Goal: Obtain resource: Obtain resource

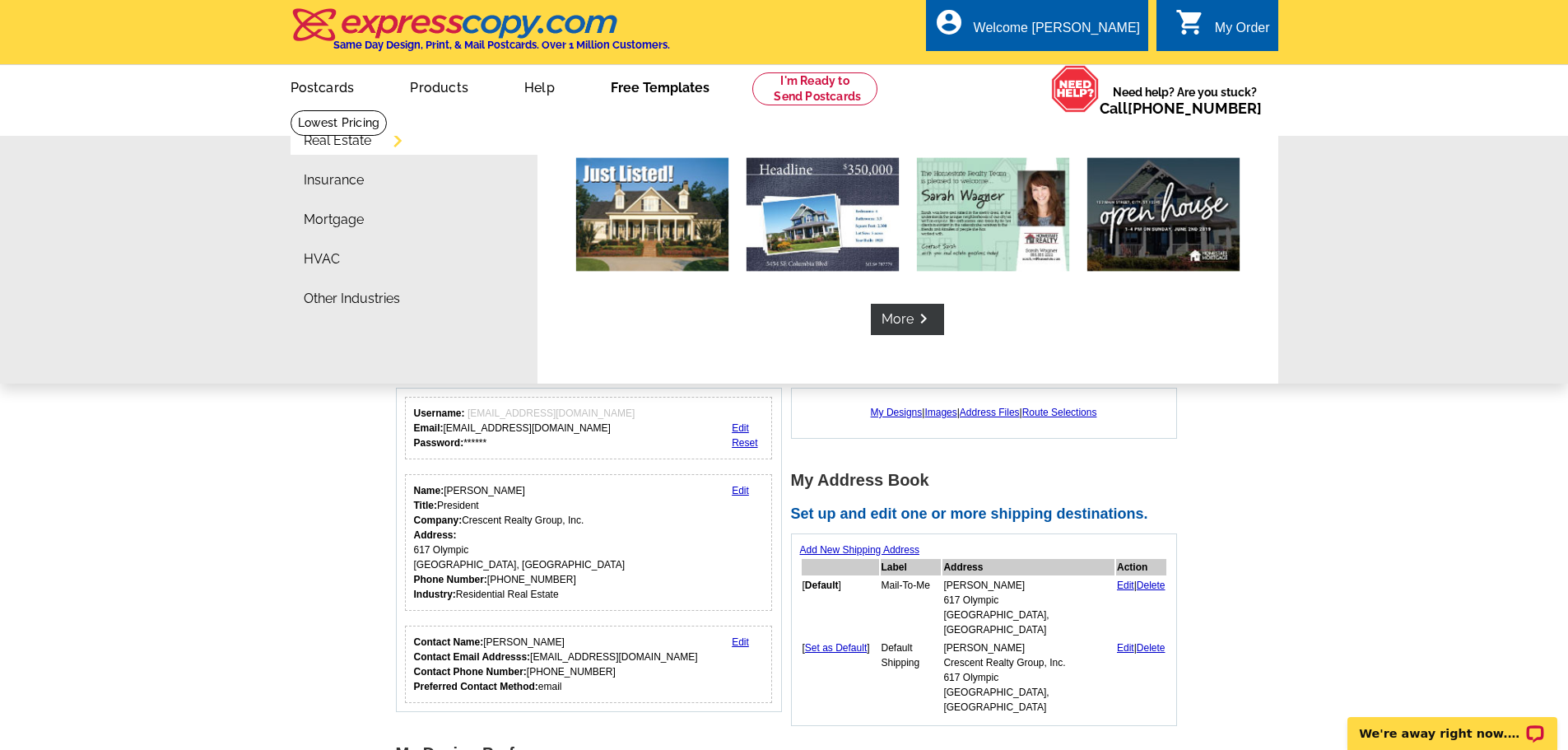
click at [661, 87] on link "Free Templates" at bounding box center [660, 85] width 152 height 38
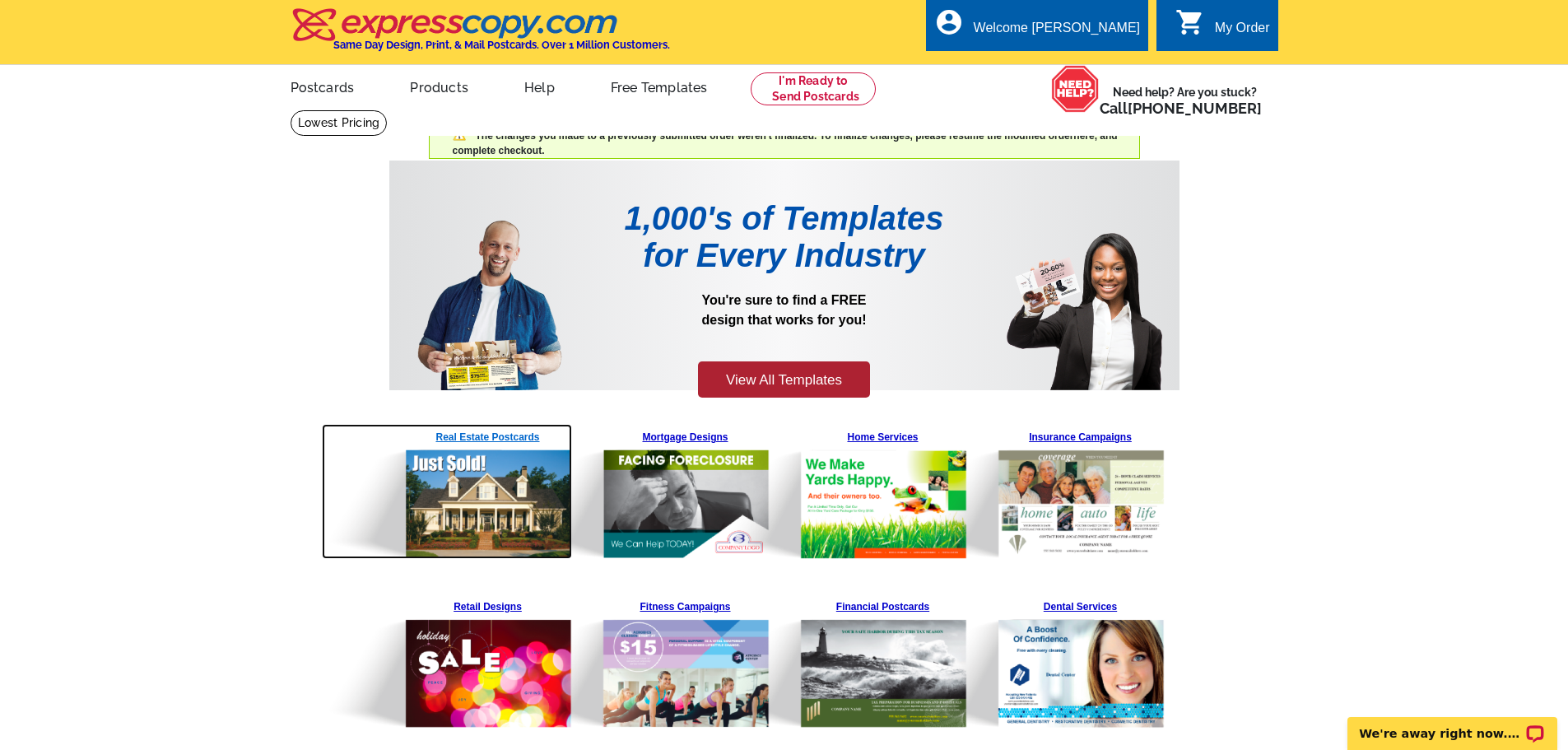
click at [489, 436] on img at bounding box center [447, 491] width 251 height 135
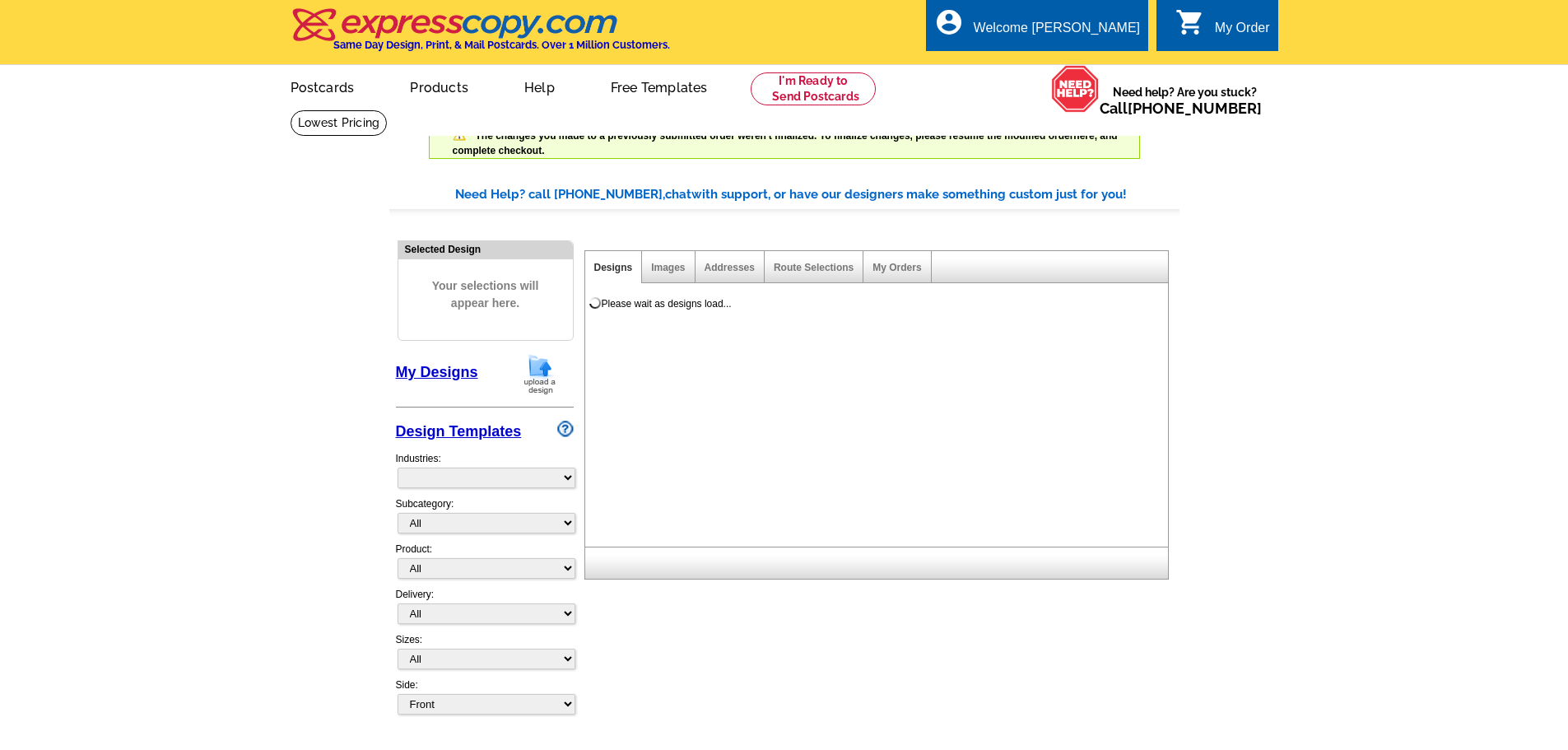
select select "785"
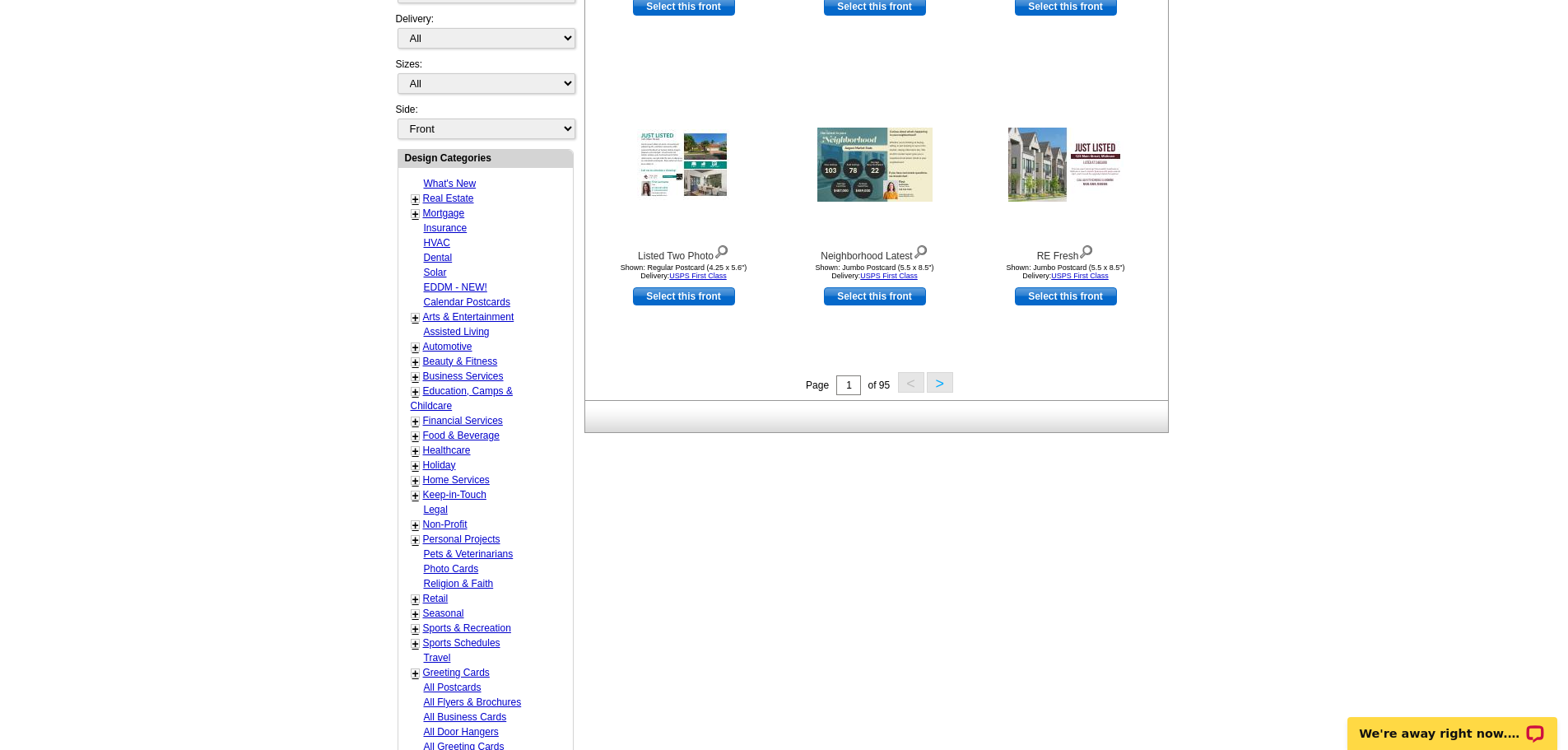
scroll to position [577, 0]
click at [456, 195] on link "Real Estate" at bounding box center [449, 198] width 51 height 12
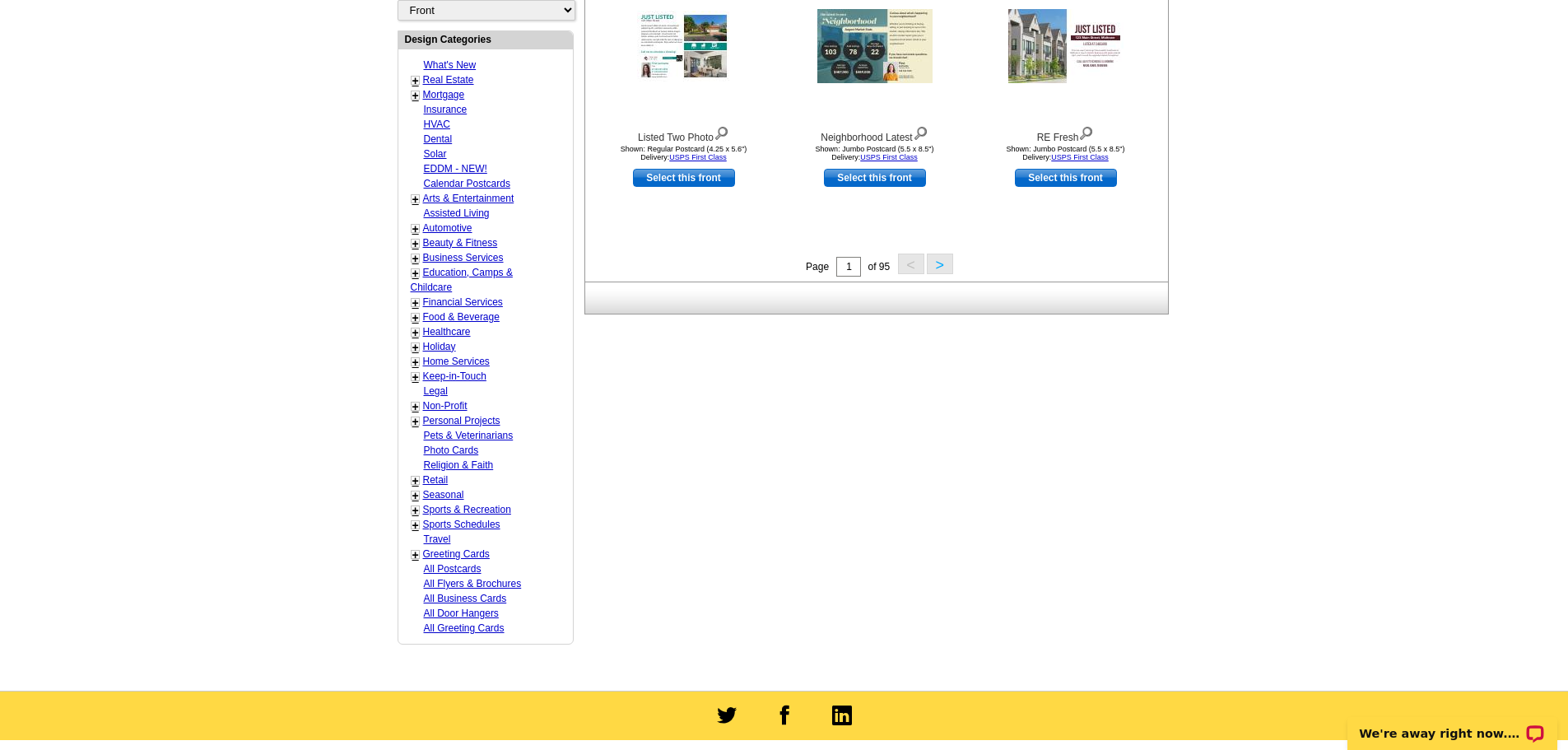
scroll to position [706, 0]
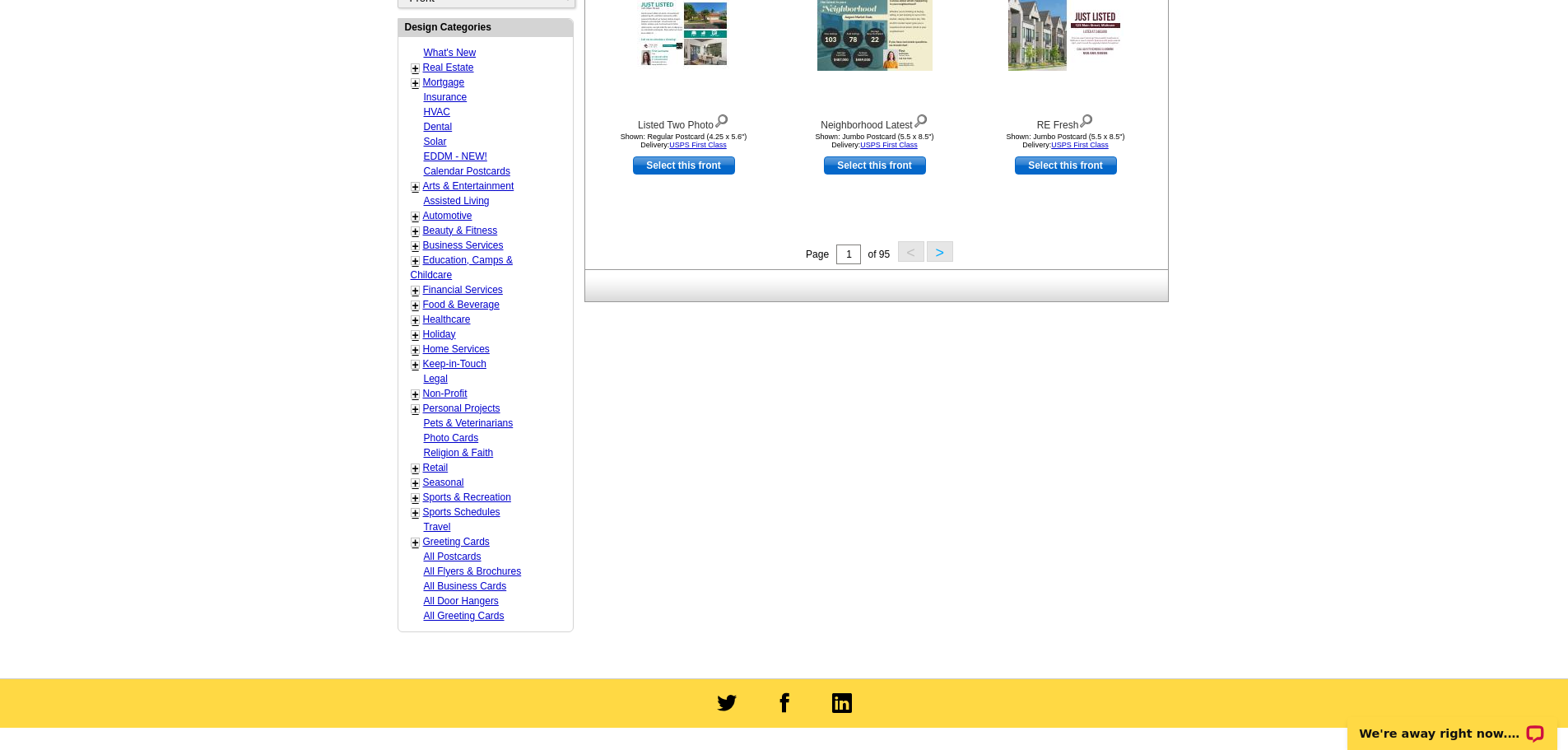
click at [415, 69] on link "+" at bounding box center [415, 67] width 7 height 13
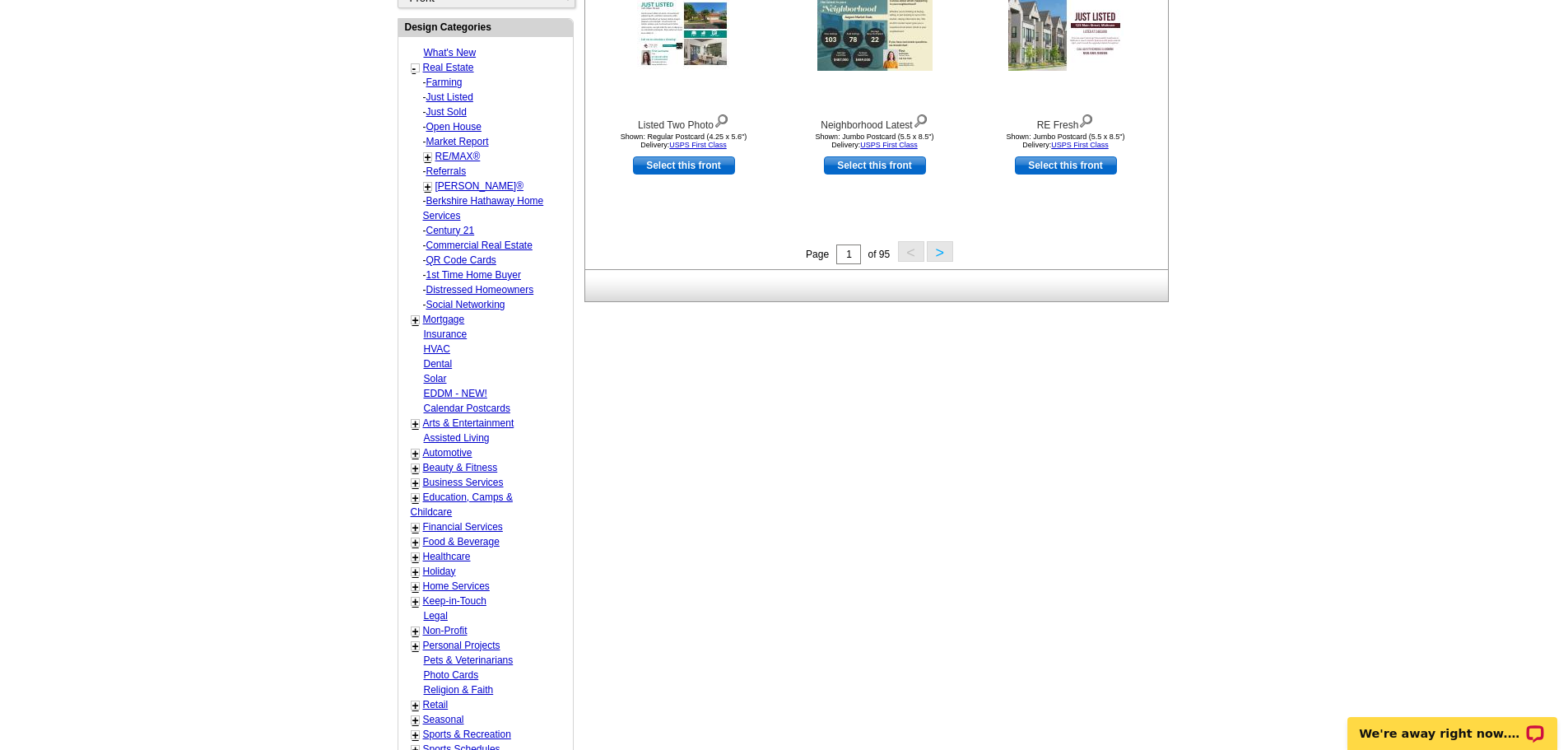
click at [446, 88] on link "Just Sold" at bounding box center [444, 83] width 36 height 12
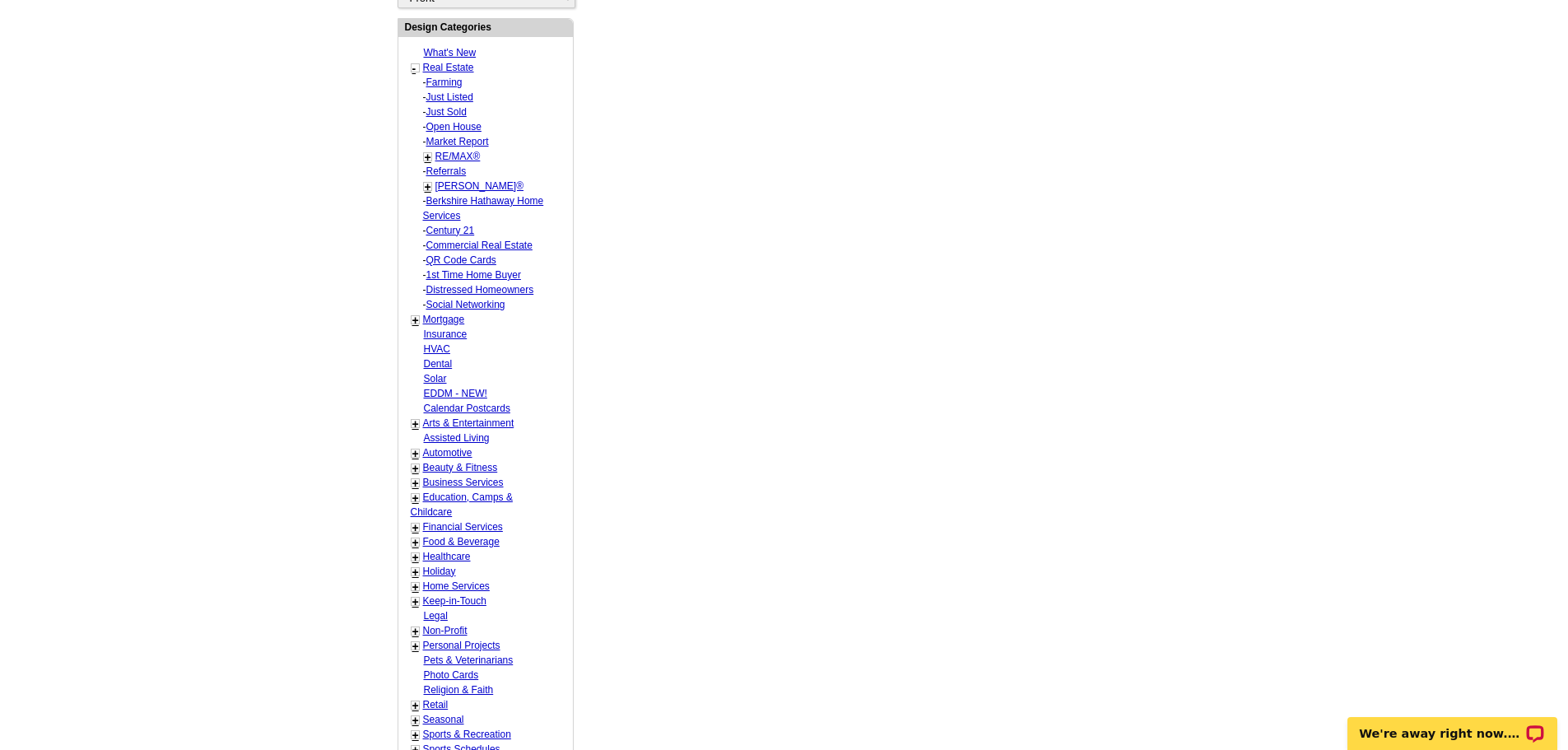
select select "789"
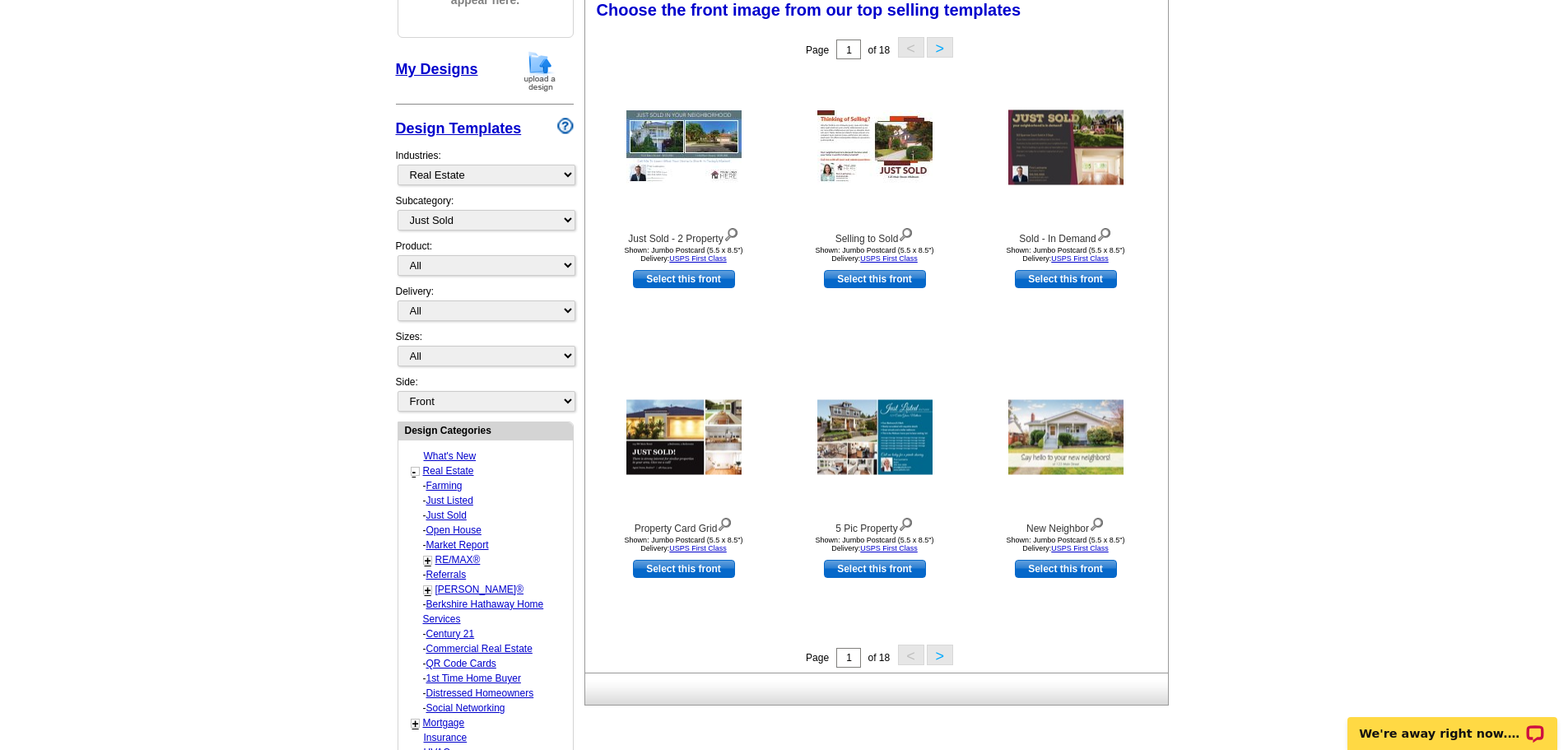
scroll to position [294, 0]
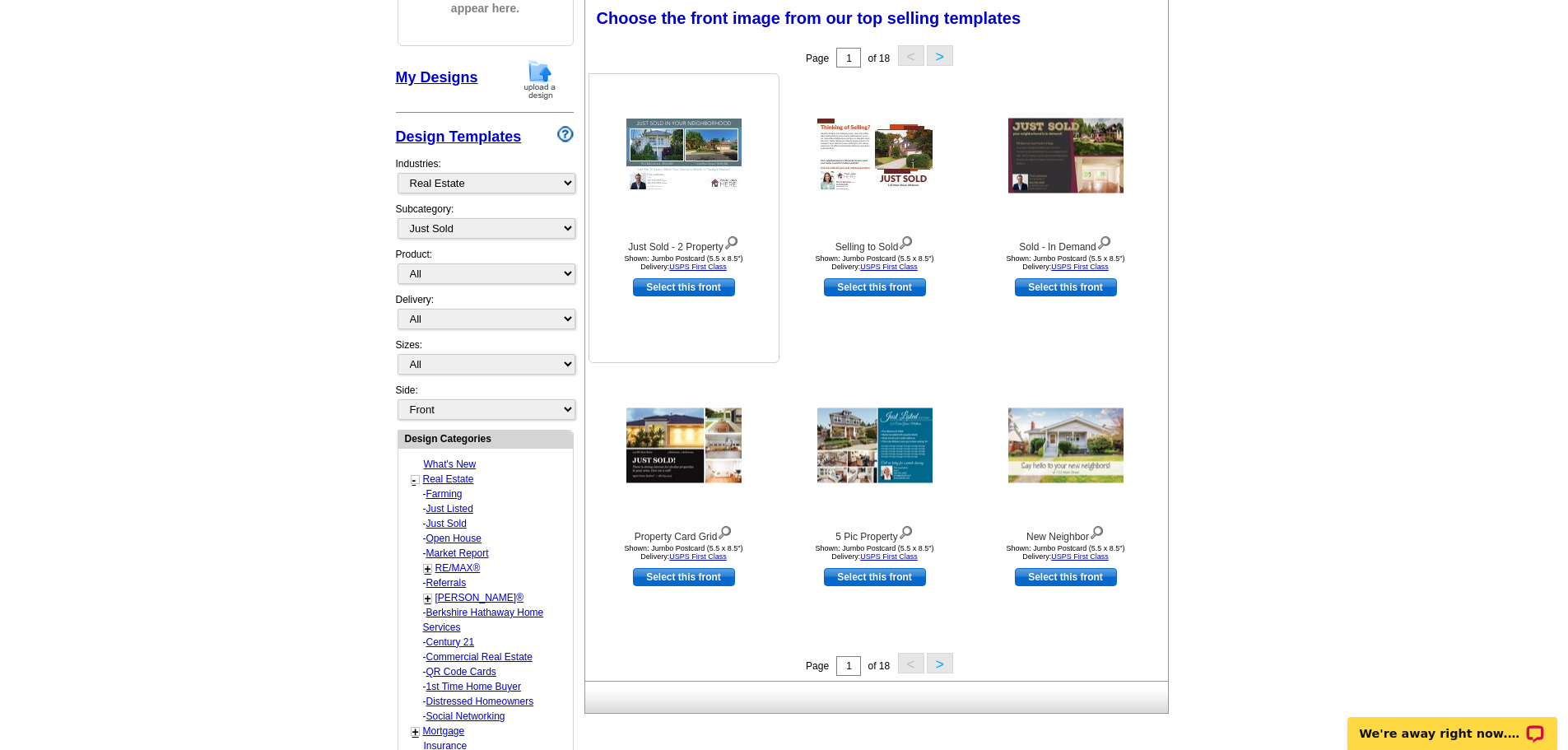
click at [686, 137] on img at bounding box center [683, 155] width 115 height 74
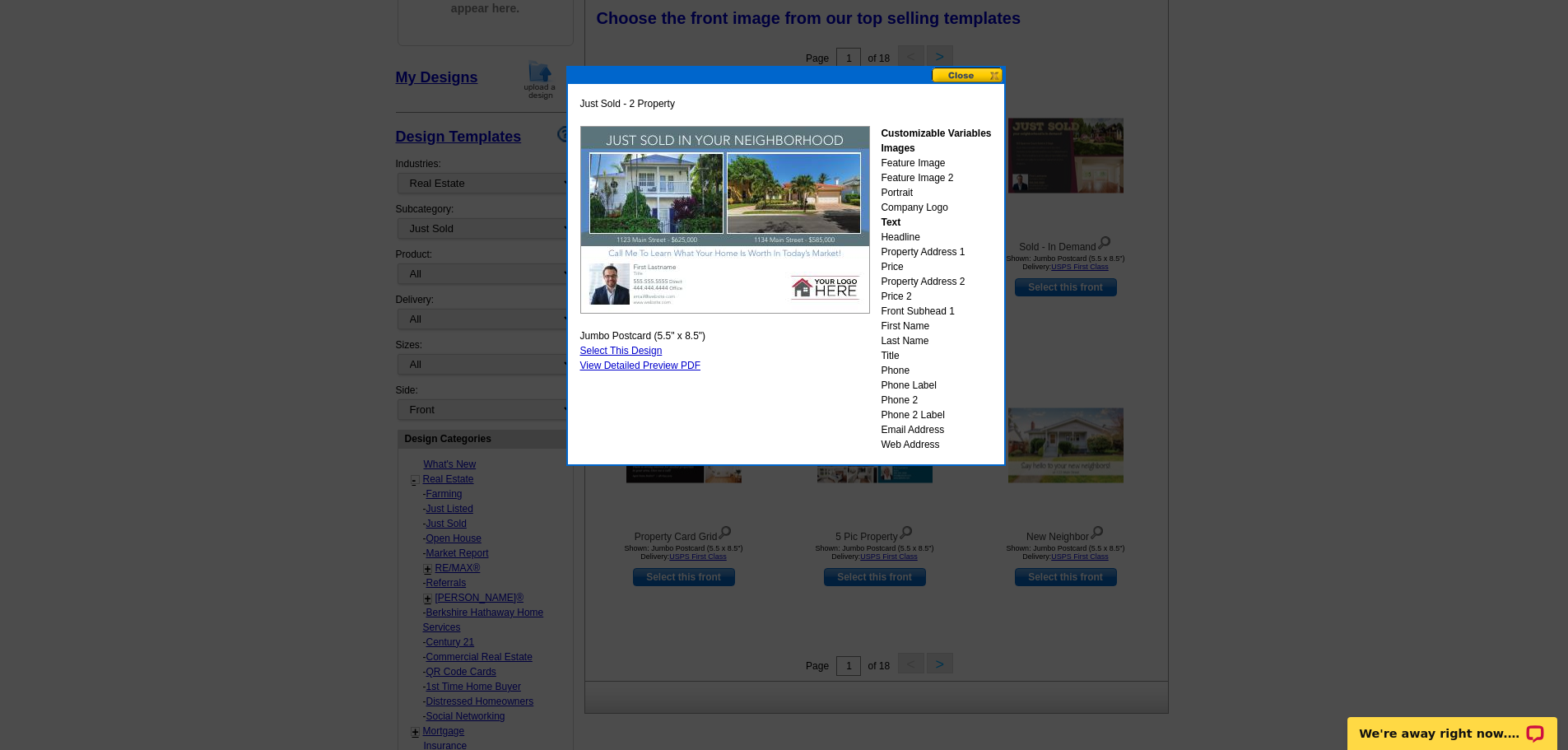
click at [963, 79] on button at bounding box center [967, 75] width 73 height 15
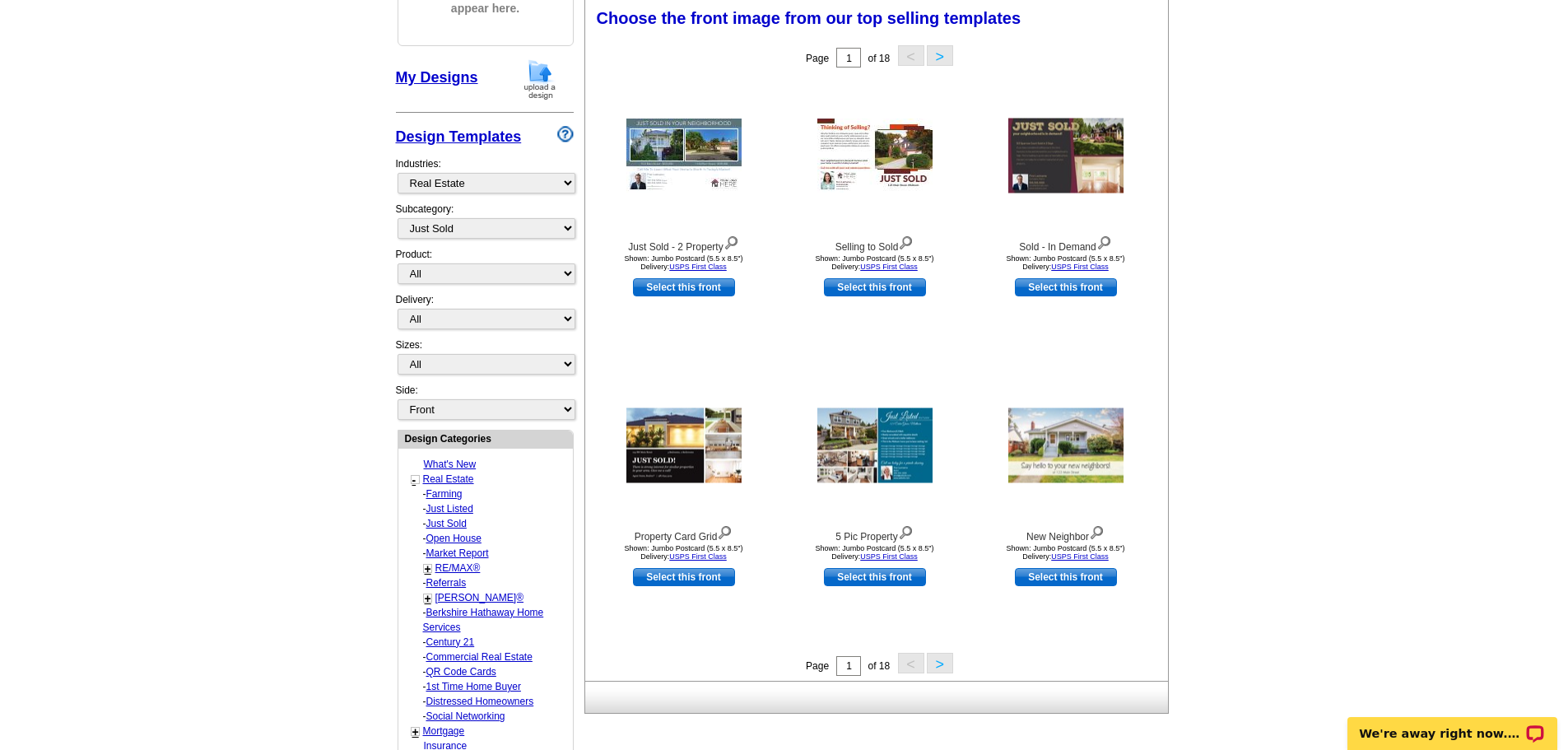
click at [943, 665] on button ">" at bounding box center [940, 663] width 26 height 20
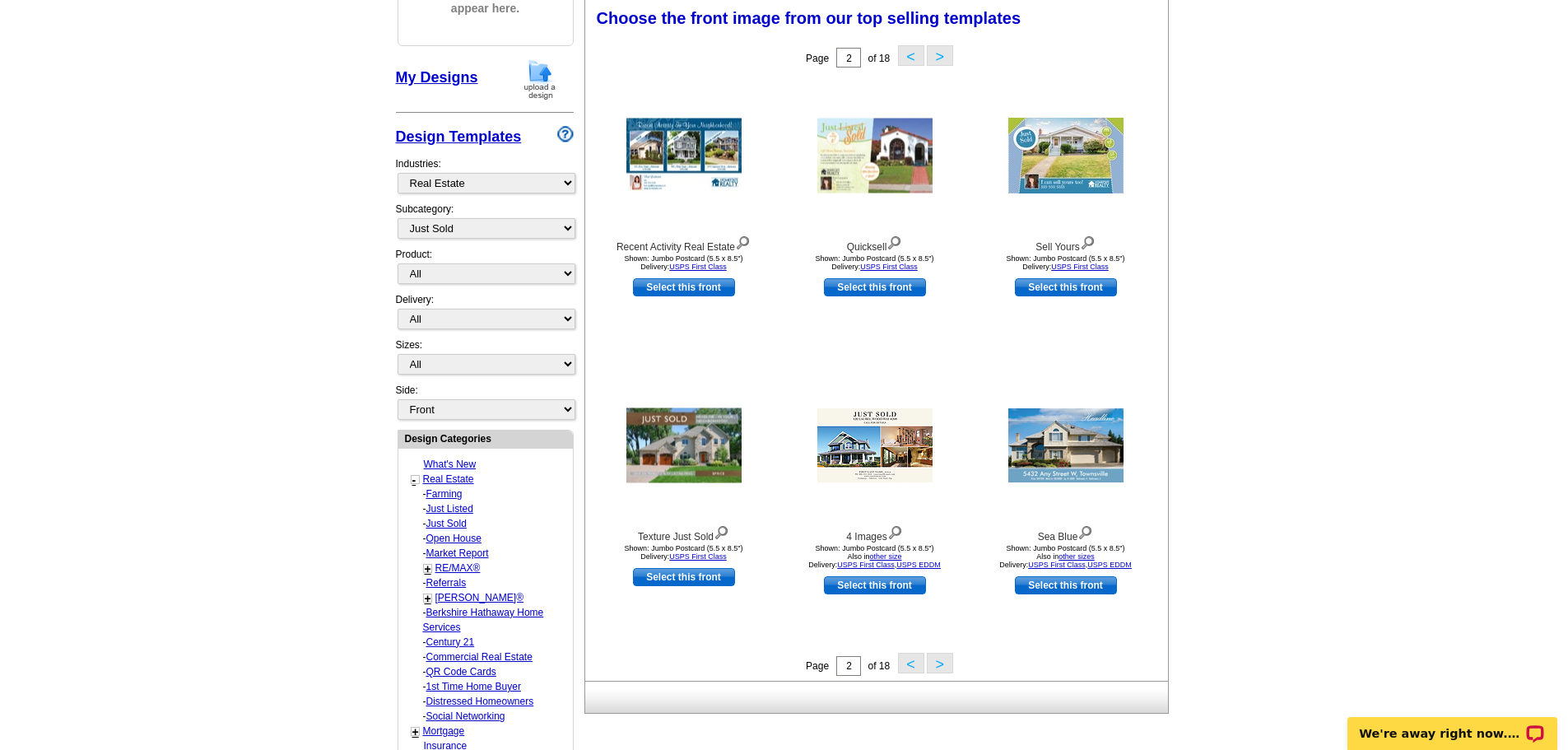
click at [943, 665] on button ">" at bounding box center [940, 663] width 26 height 20
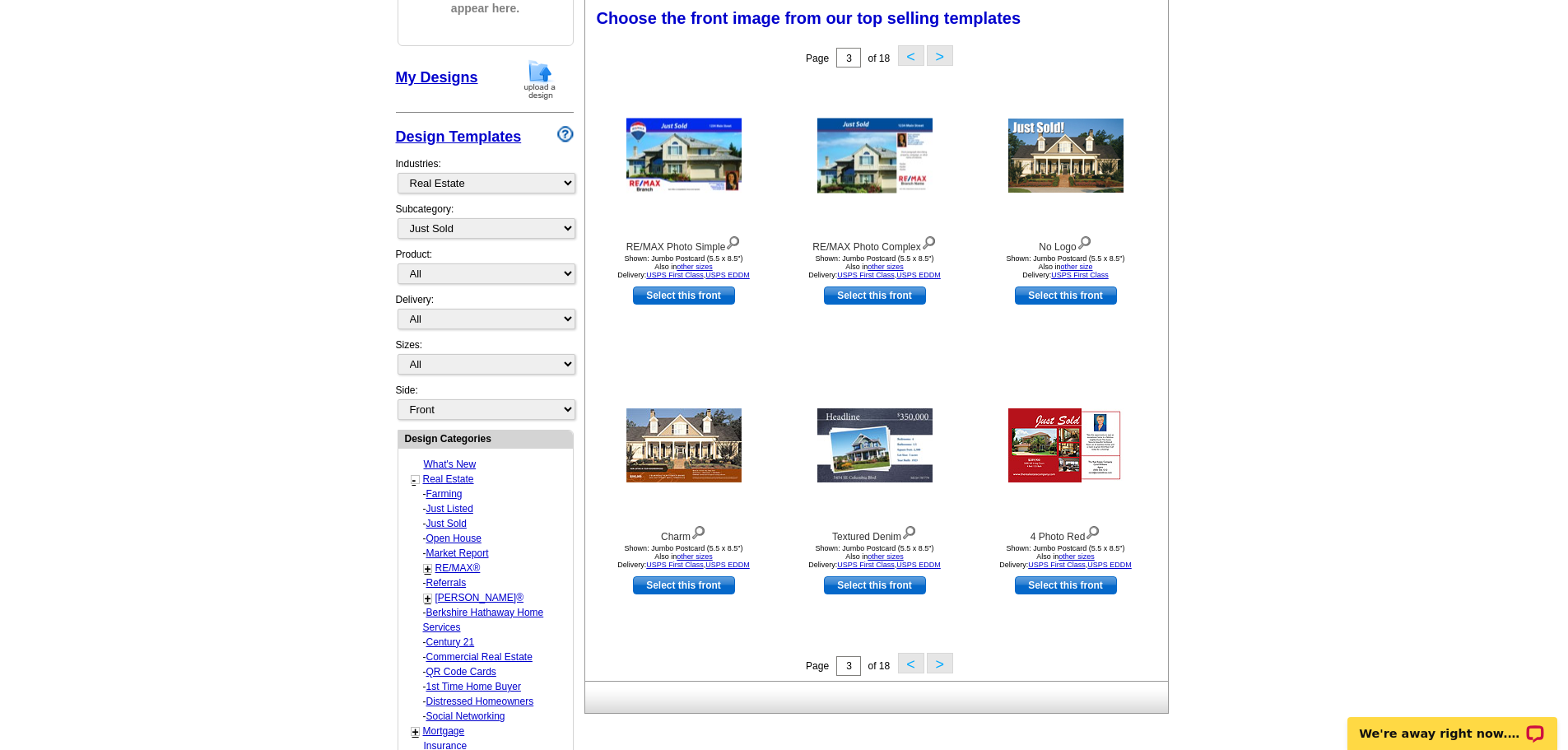
click at [943, 665] on button ">" at bounding box center [940, 663] width 26 height 20
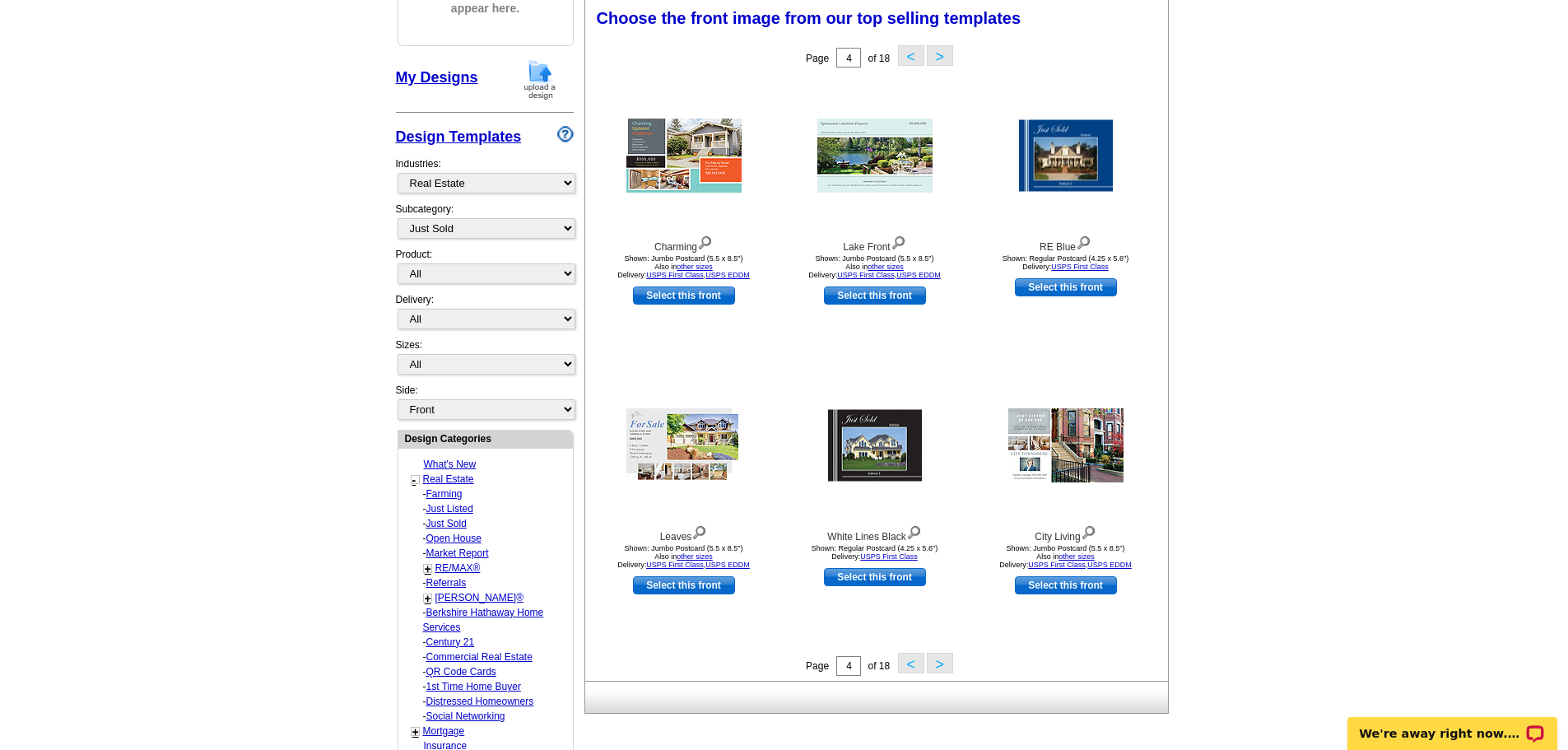
click at [943, 665] on button ">" at bounding box center [940, 663] width 26 height 20
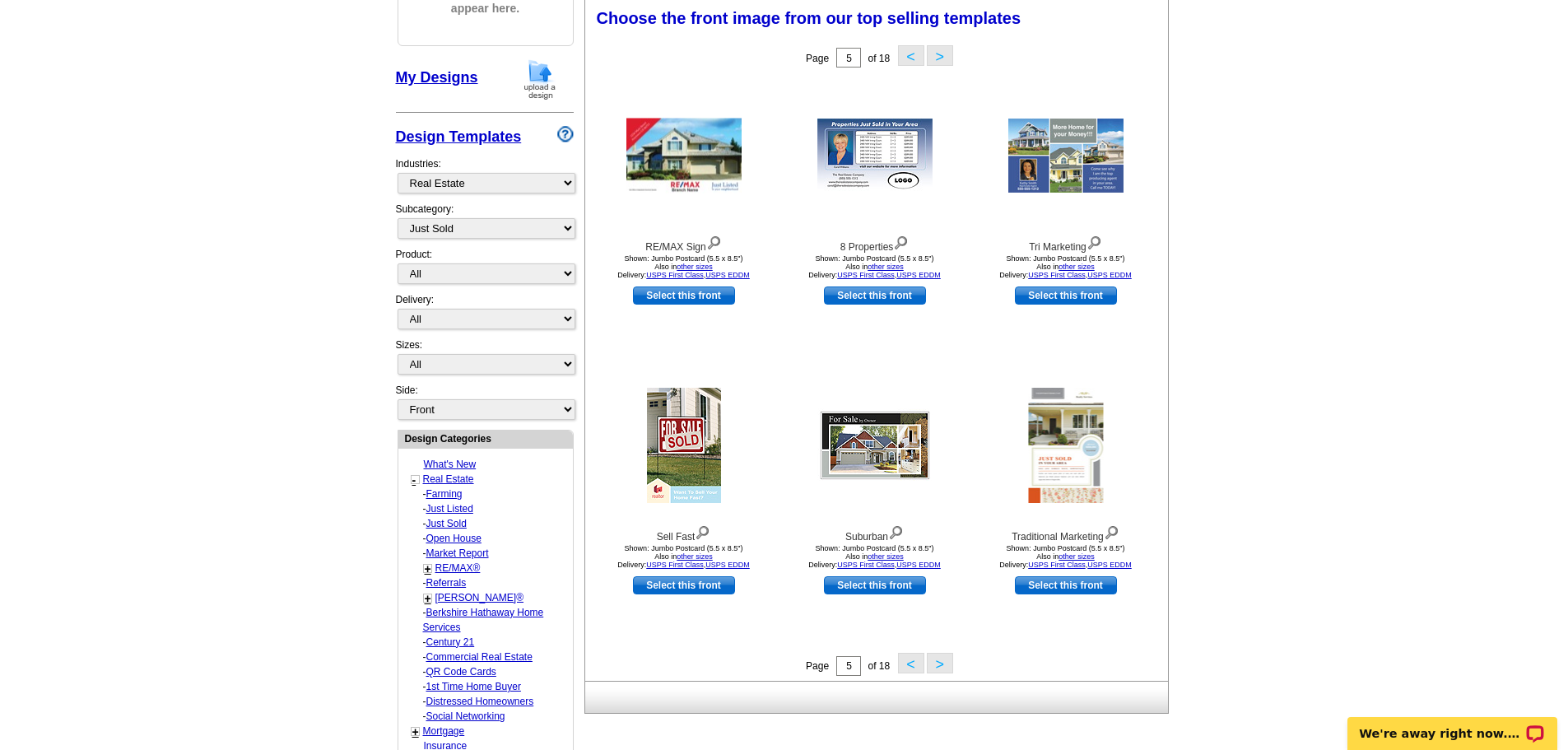
click at [943, 665] on button ">" at bounding box center [940, 663] width 26 height 20
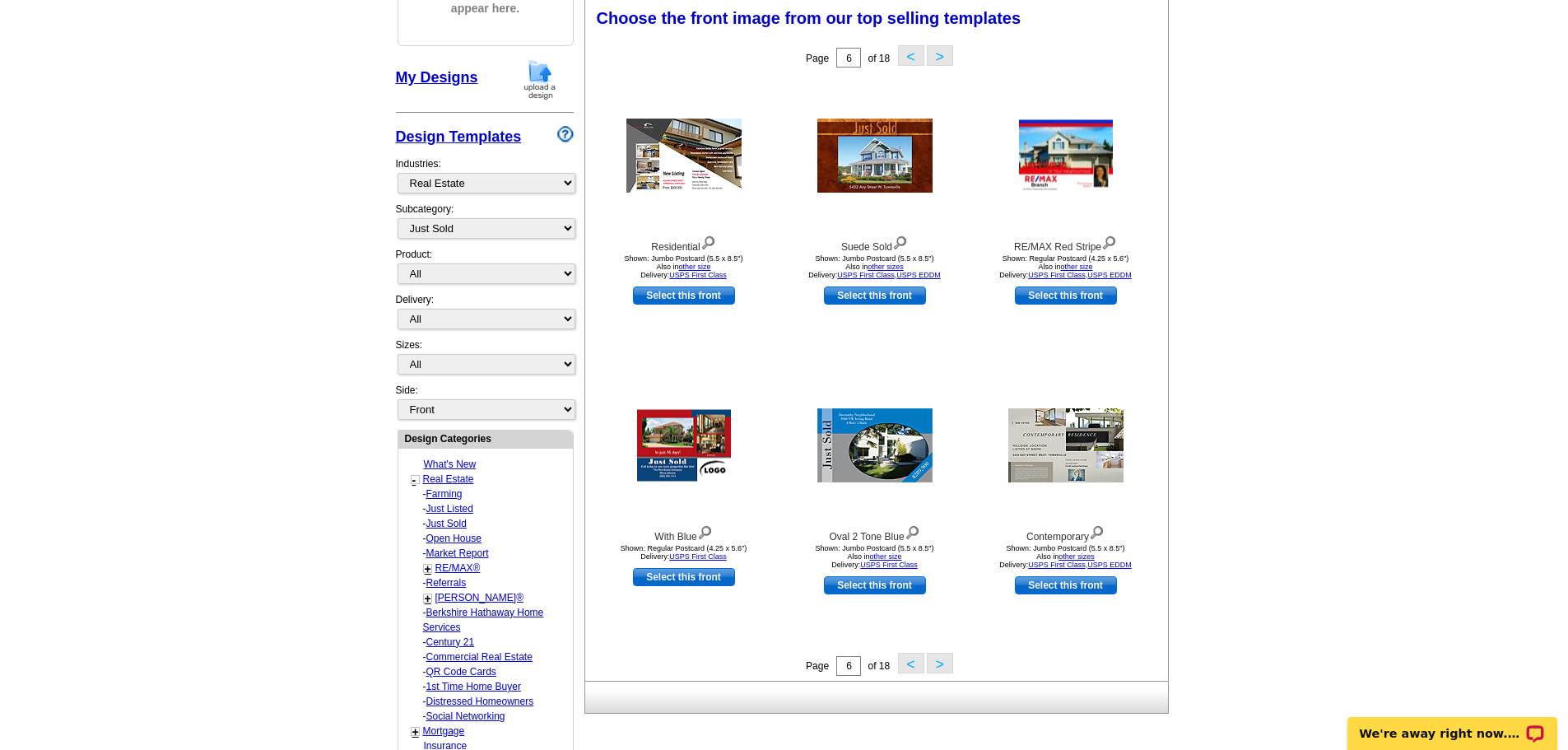
click at [943, 665] on button ">" at bounding box center [940, 663] width 26 height 20
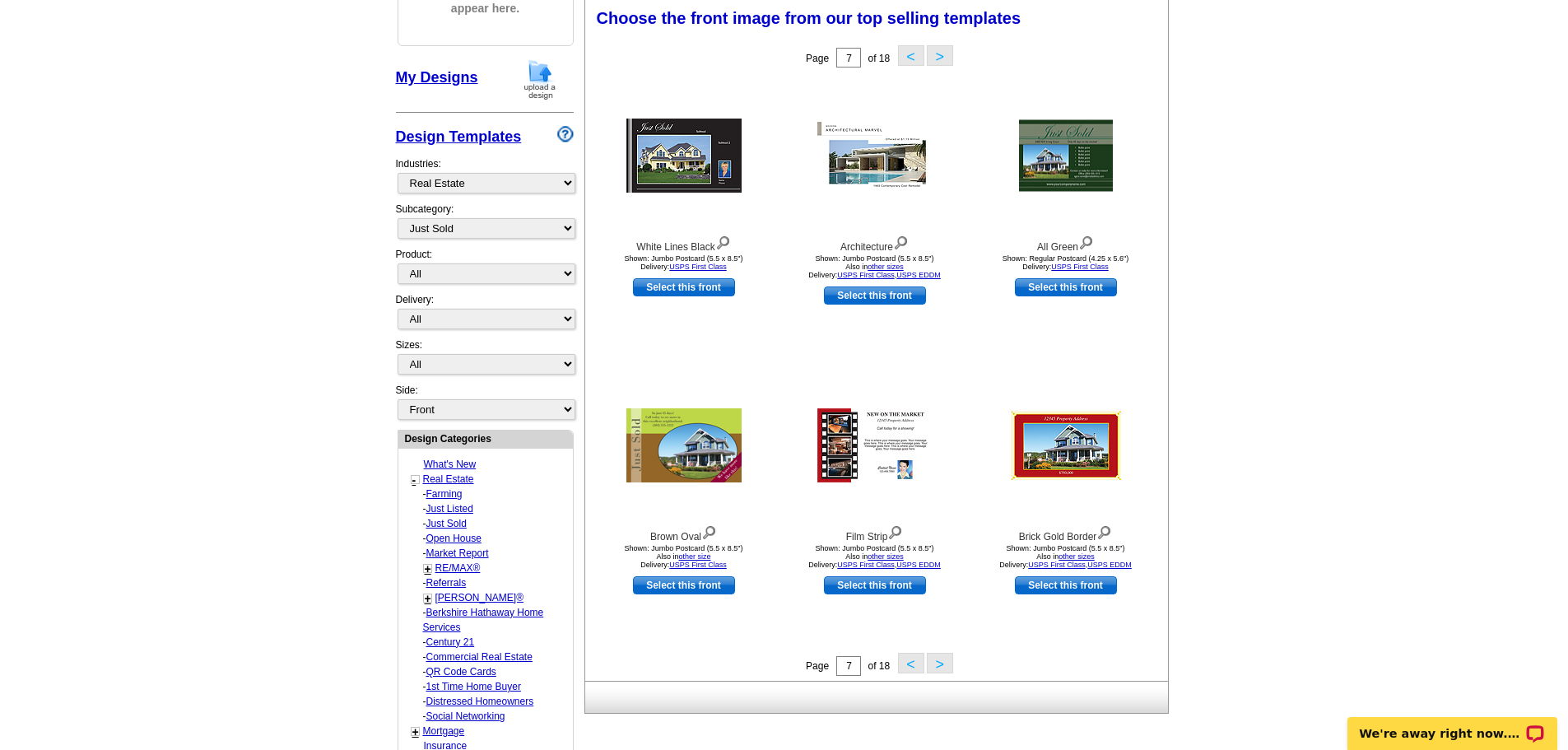
click at [943, 665] on button ">" at bounding box center [940, 663] width 26 height 20
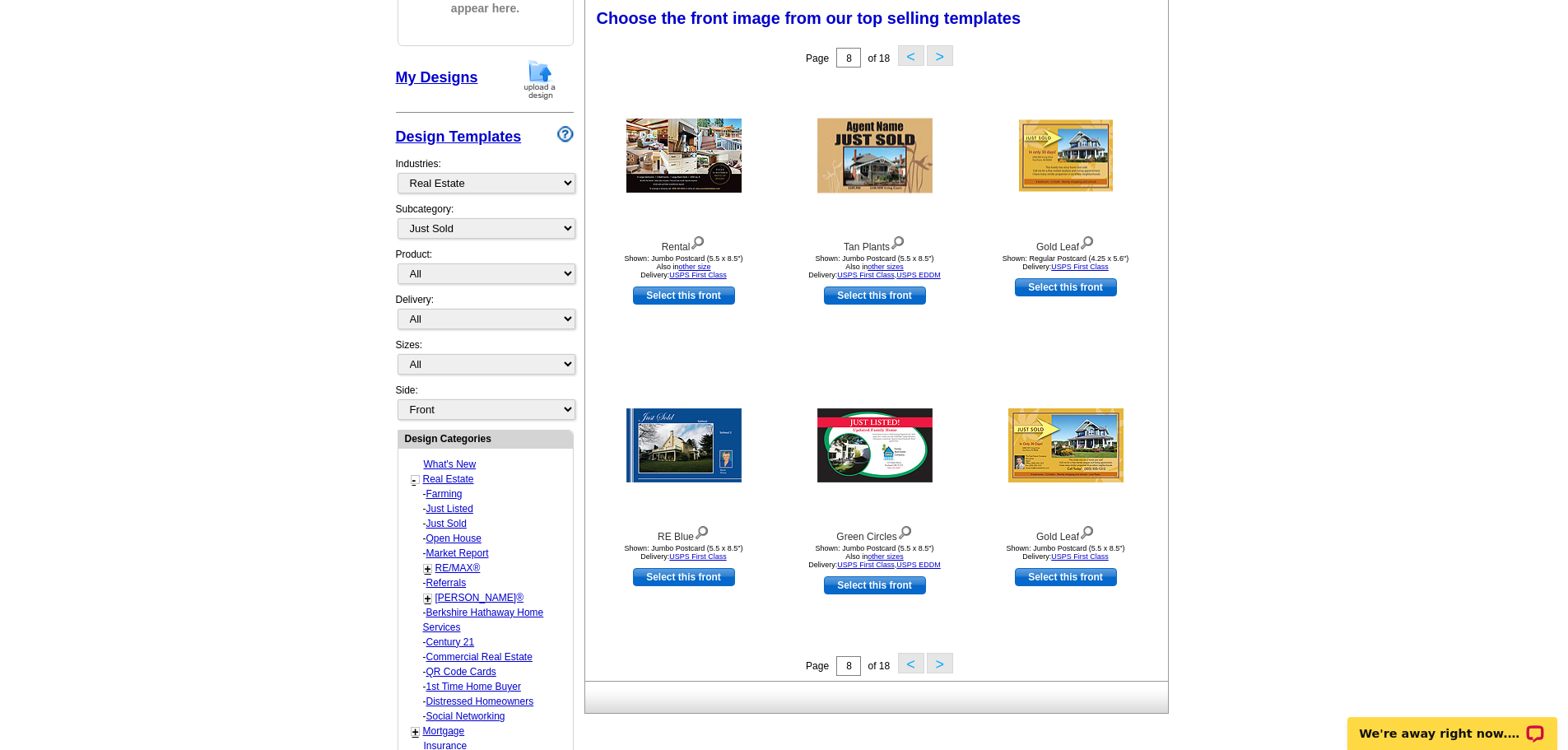
click at [943, 665] on button ">" at bounding box center [940, 663] width 26 height 20
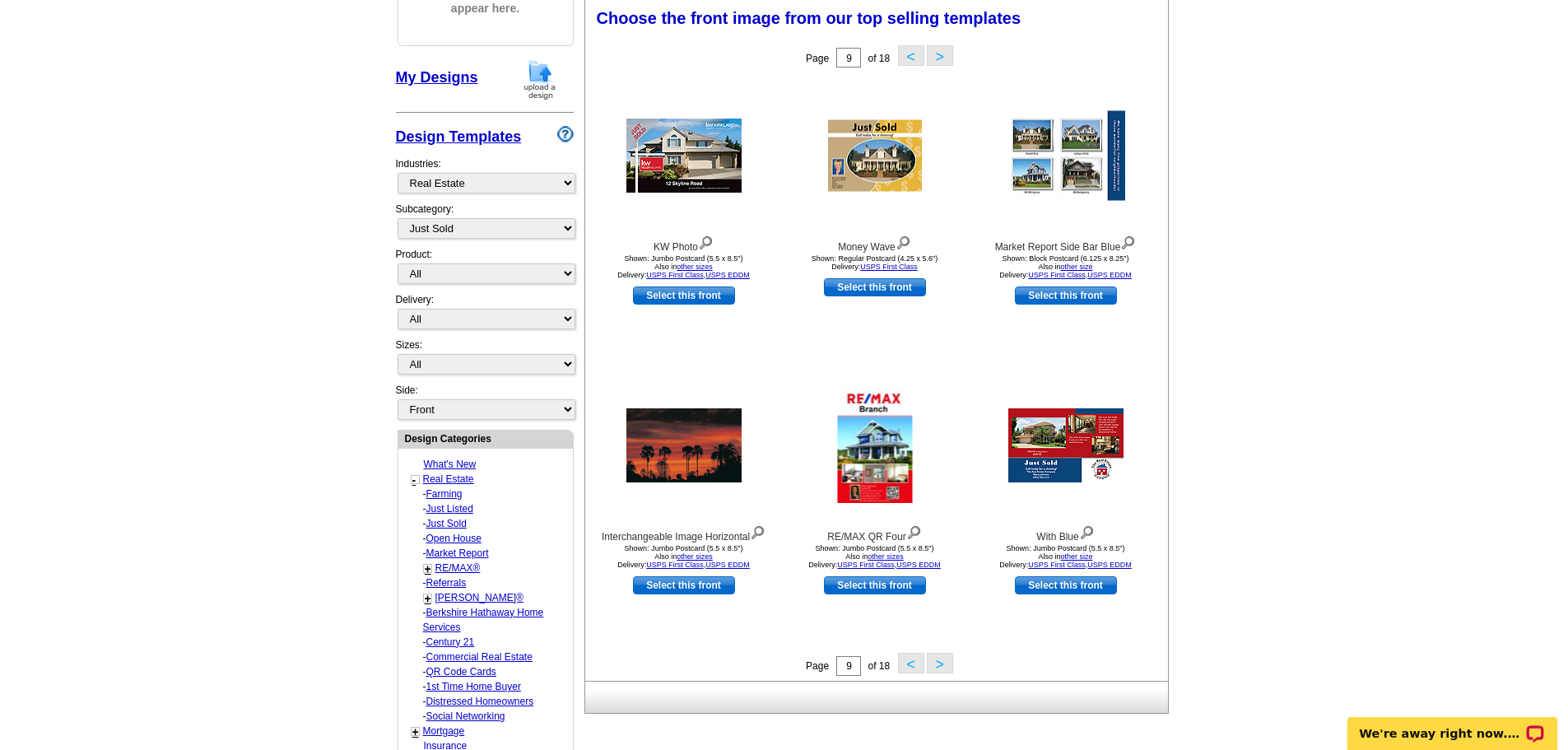
click at [943, 665] on button ">" at bounding box center [940, 663] width 26 height 20
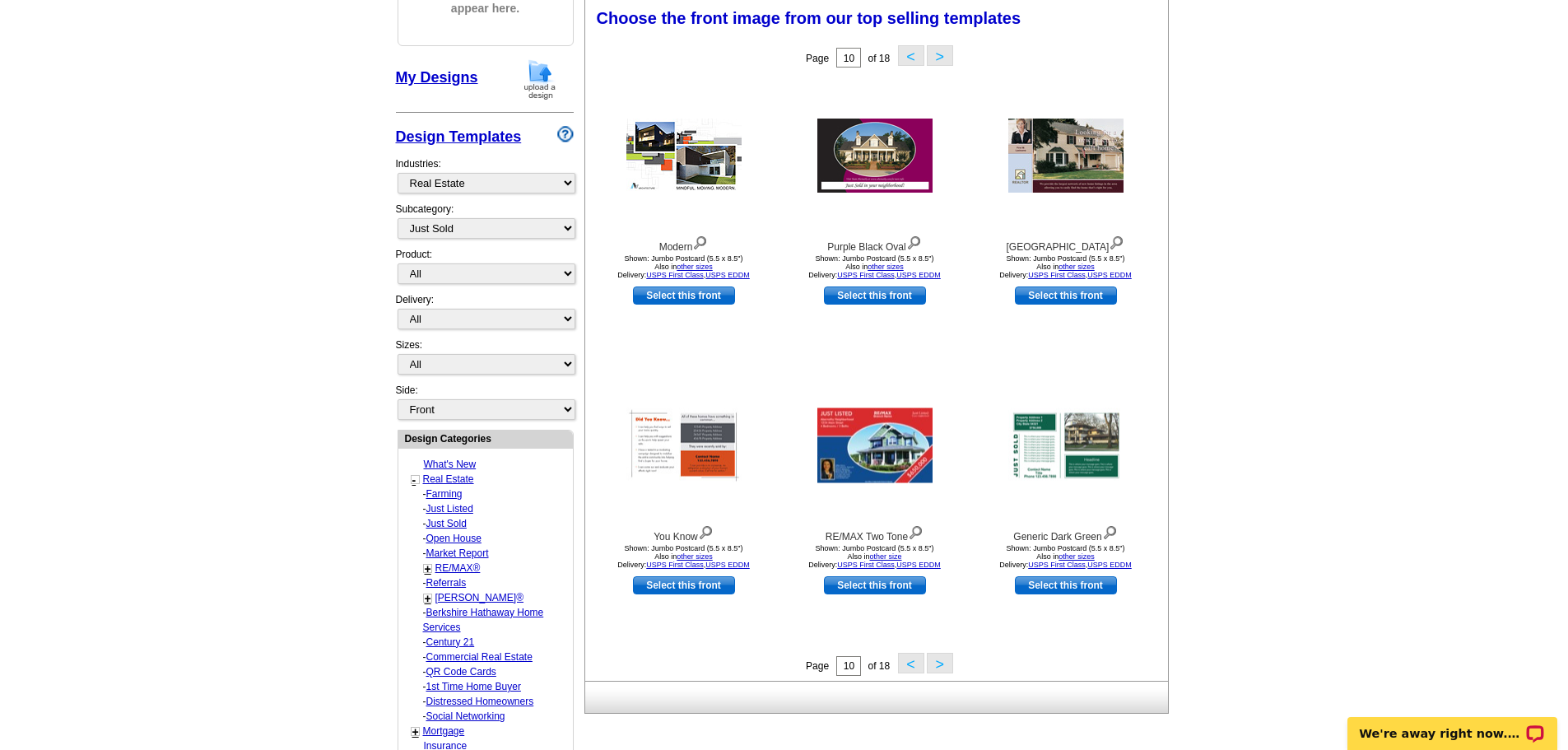
click at [943, 665] on button ">" at bounding box center [940, 663] width 26 height 20
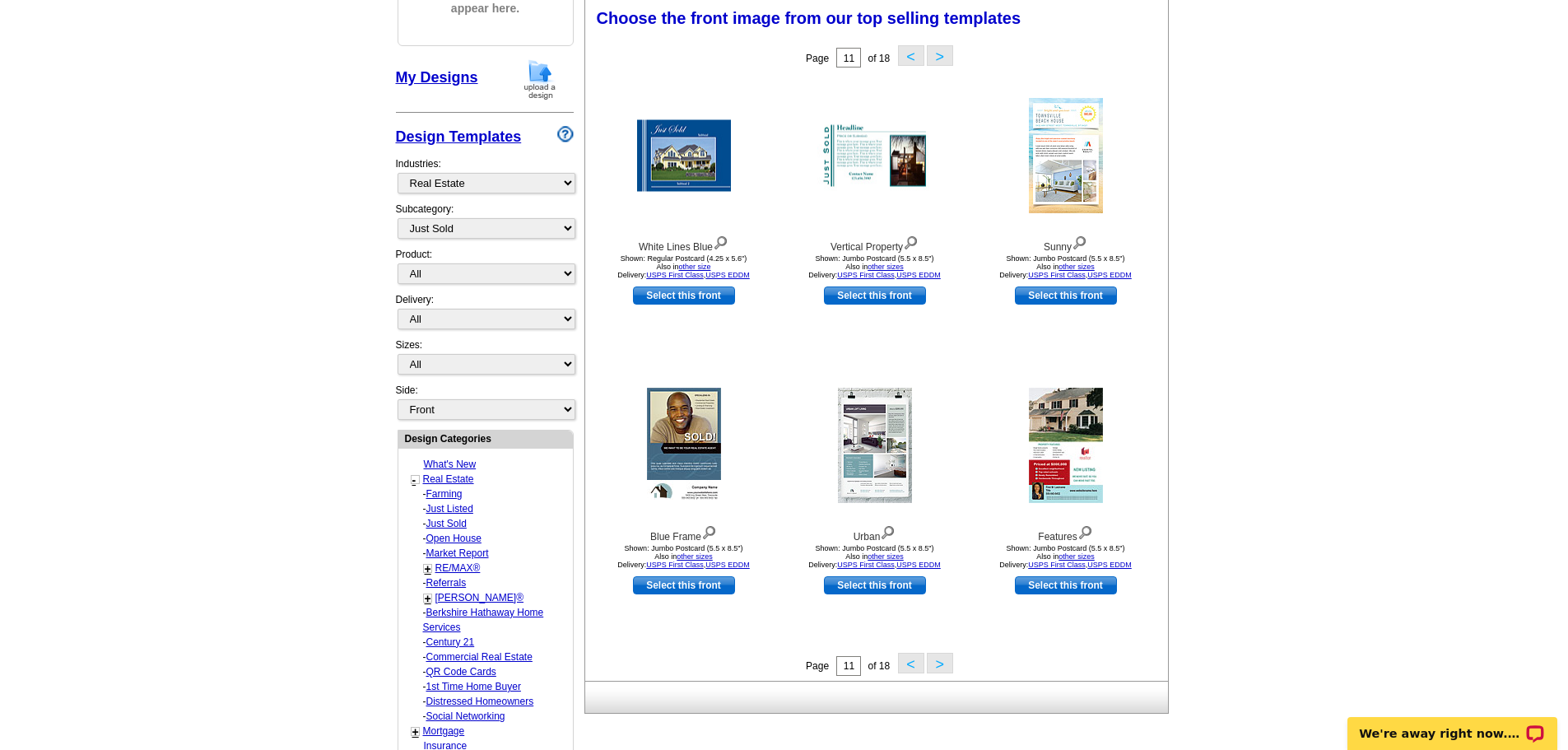
click at [942, 663] on button ">" at bounding box center [940, 663] width 26 height 20
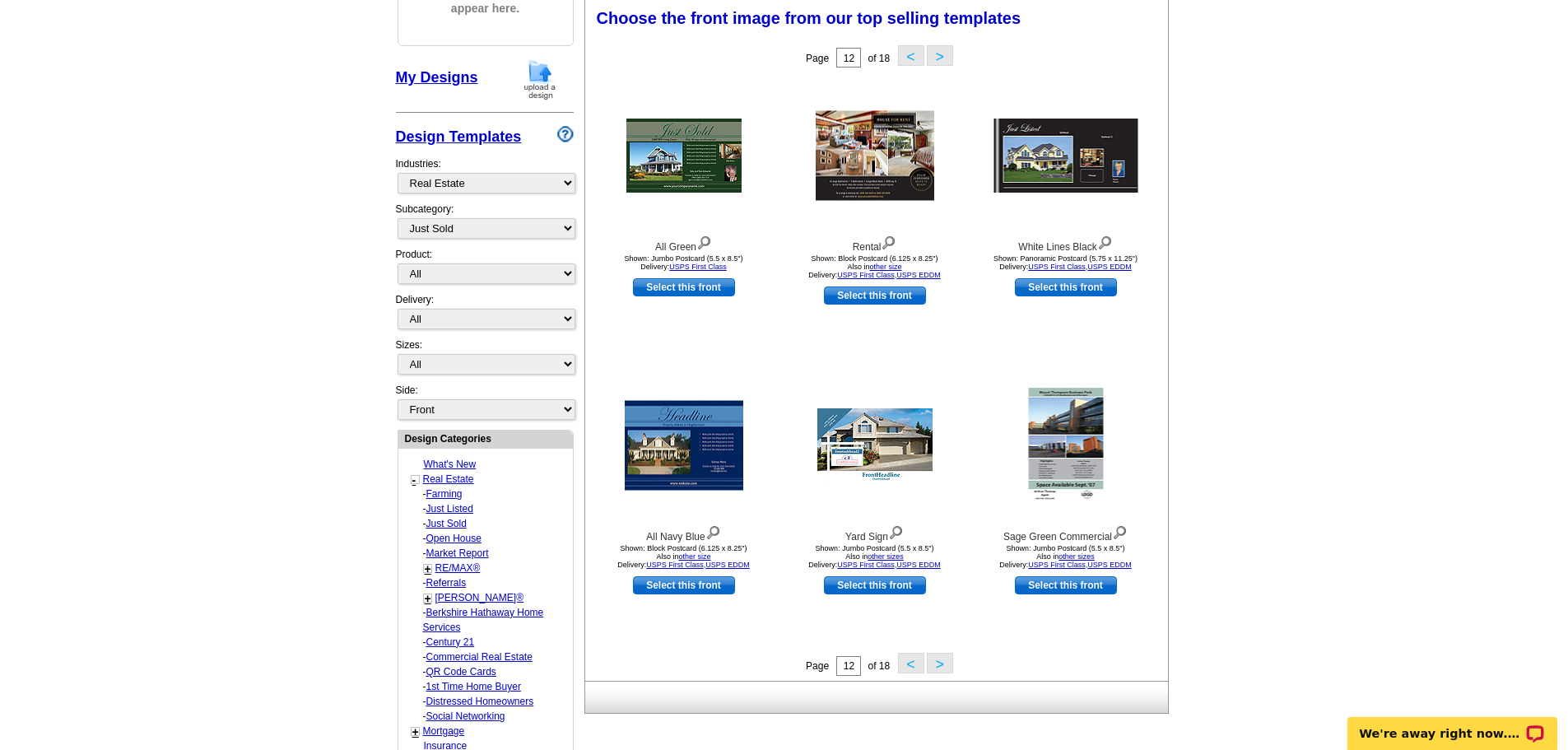
click at [942, 663] on button ">" at bounding box center [940, 663] width 26 height 20
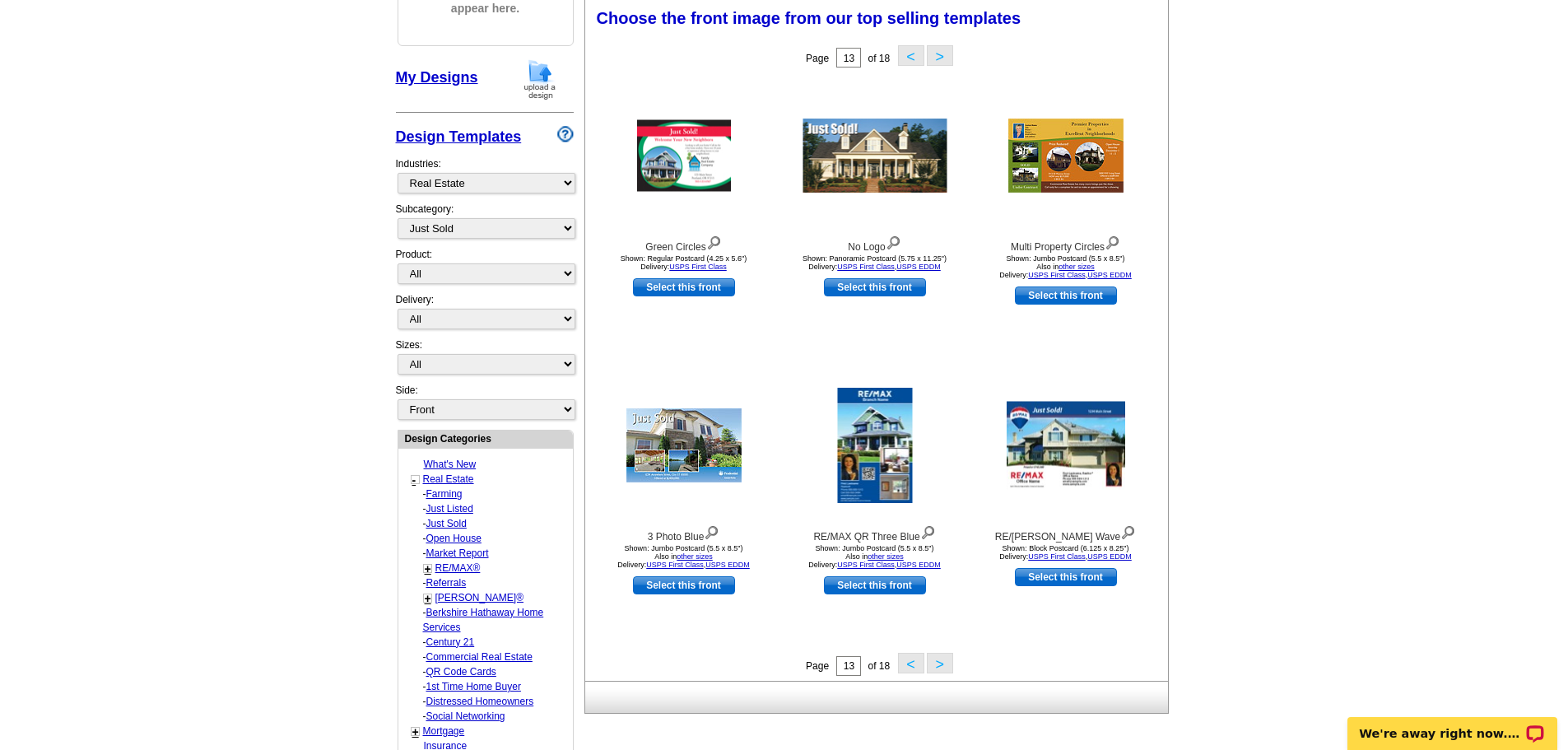
click at [942, 663] on button ">" at bounding box center [940, 663] width 26 height 20
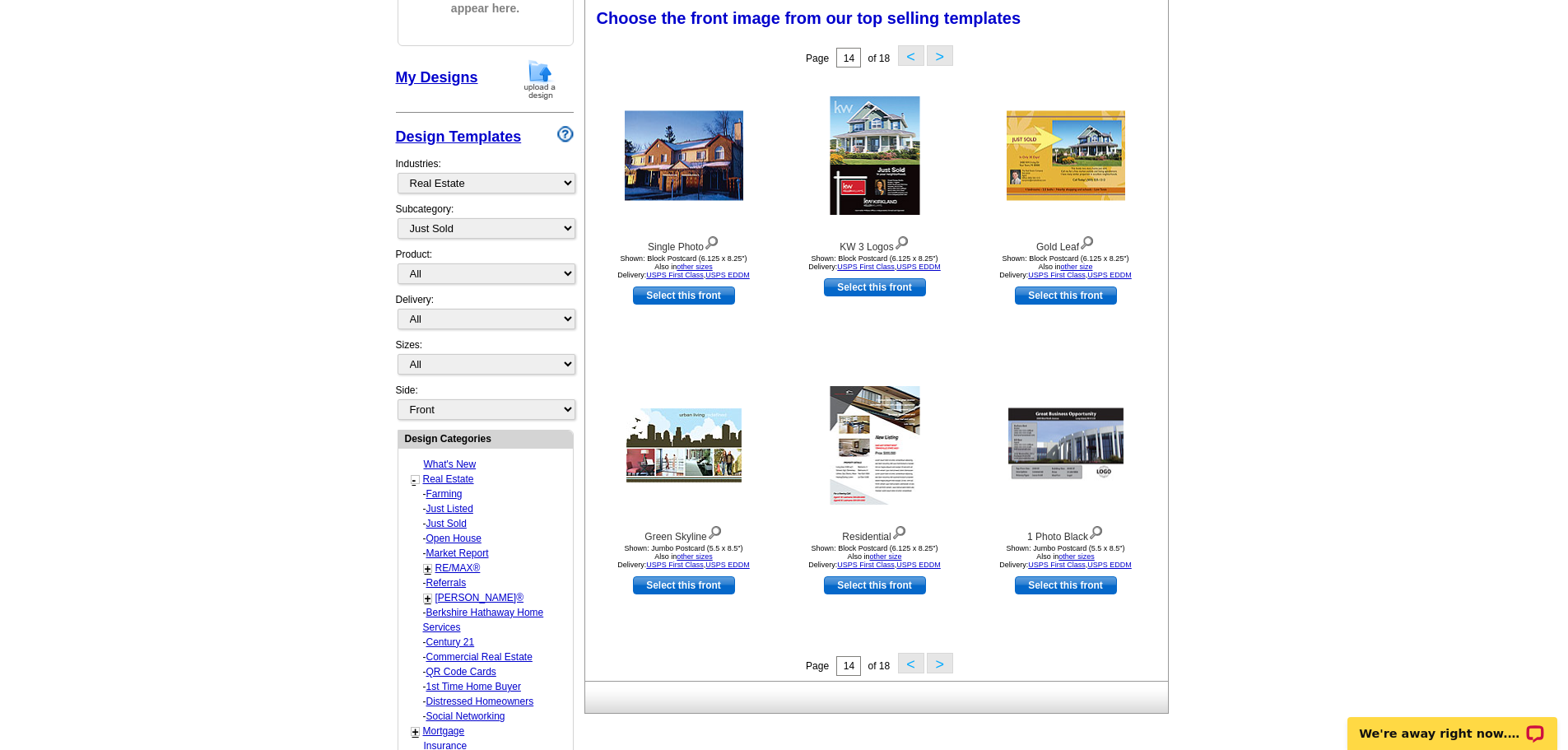
click at [942, 663] on button ">" at bounding box center [940, 663] width 26 height 20
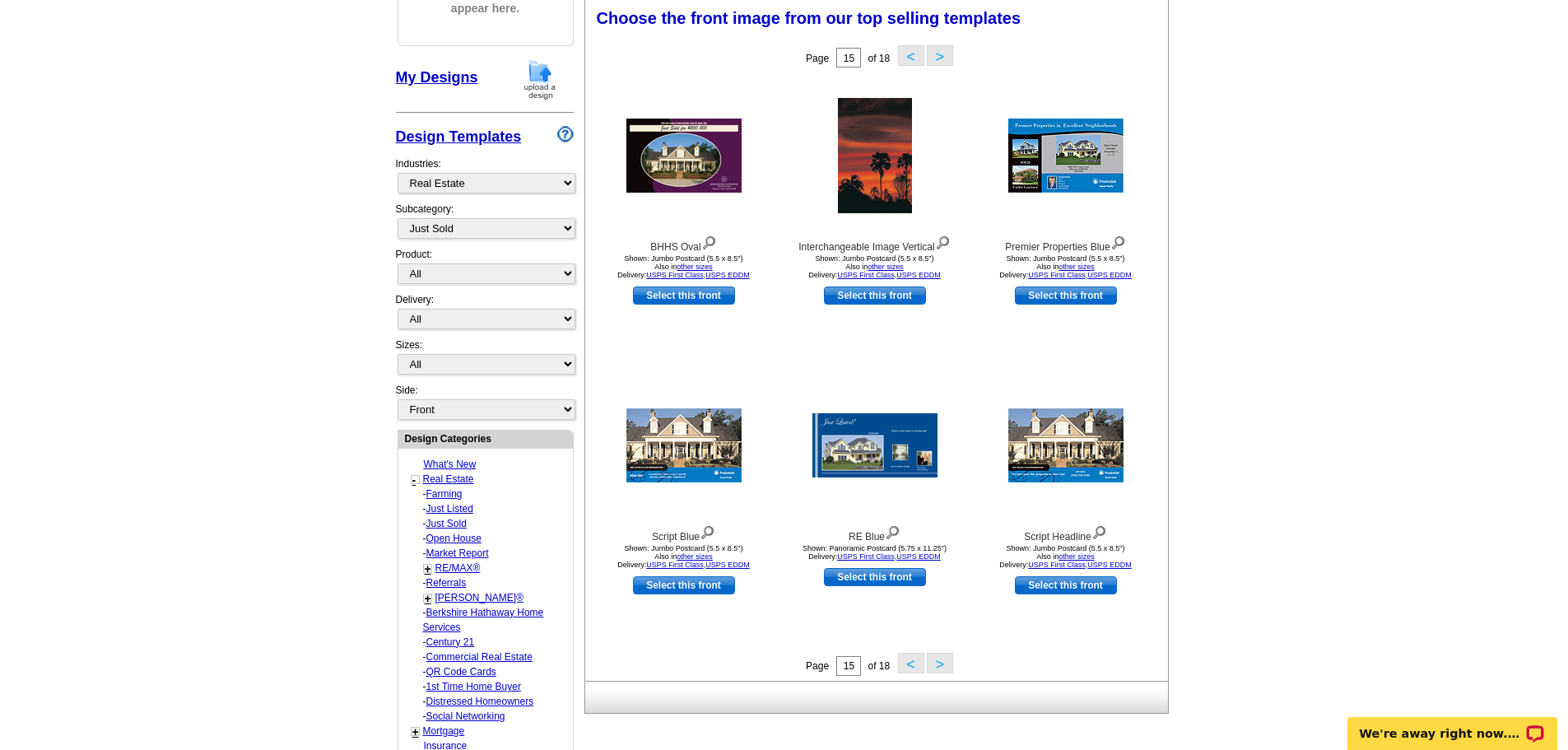
click at [942, 663] on button ">" at bounding box center [940, 663] width 26 height 20
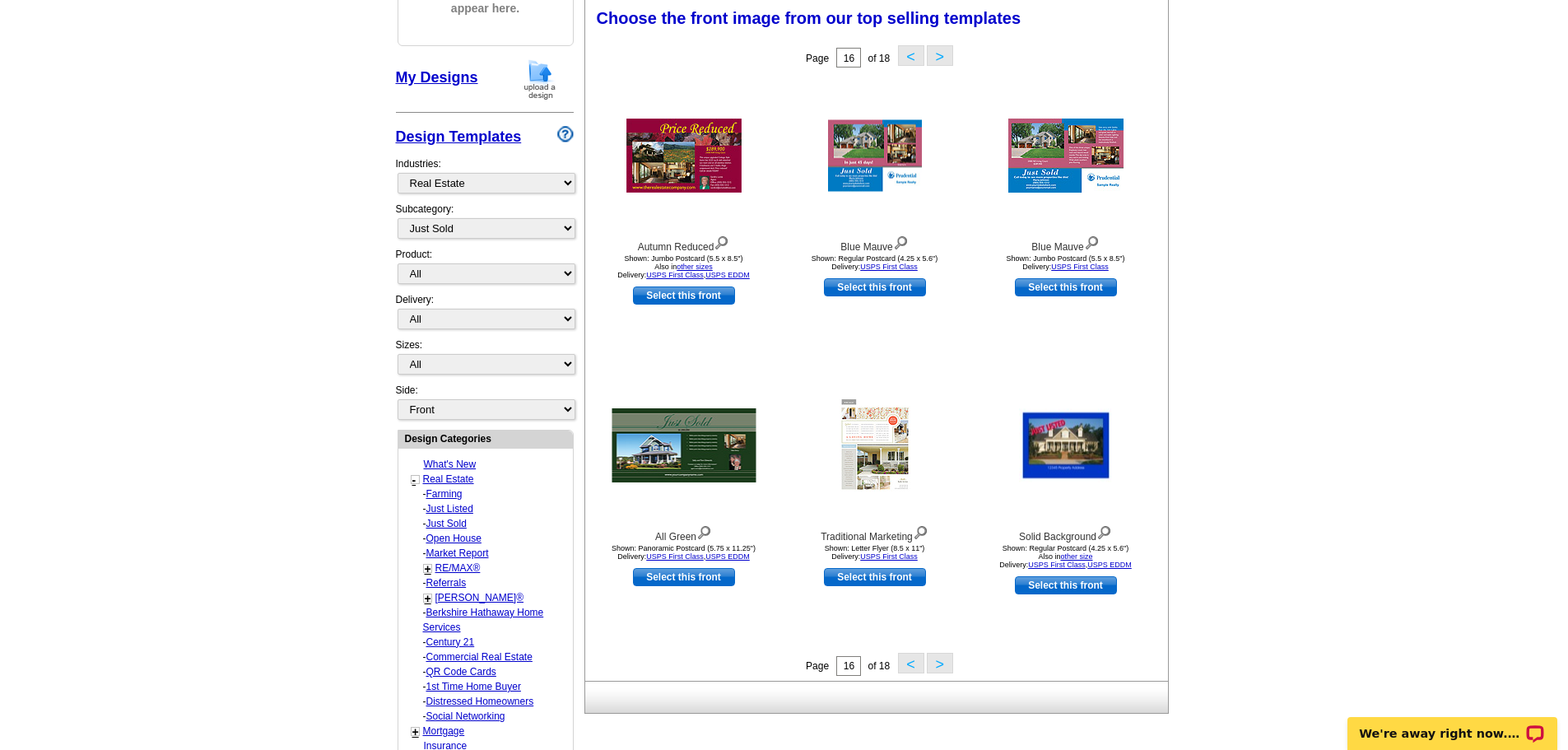
click at [942, 663] on button ">" at bounding box center [940, 663] width 26 height 20
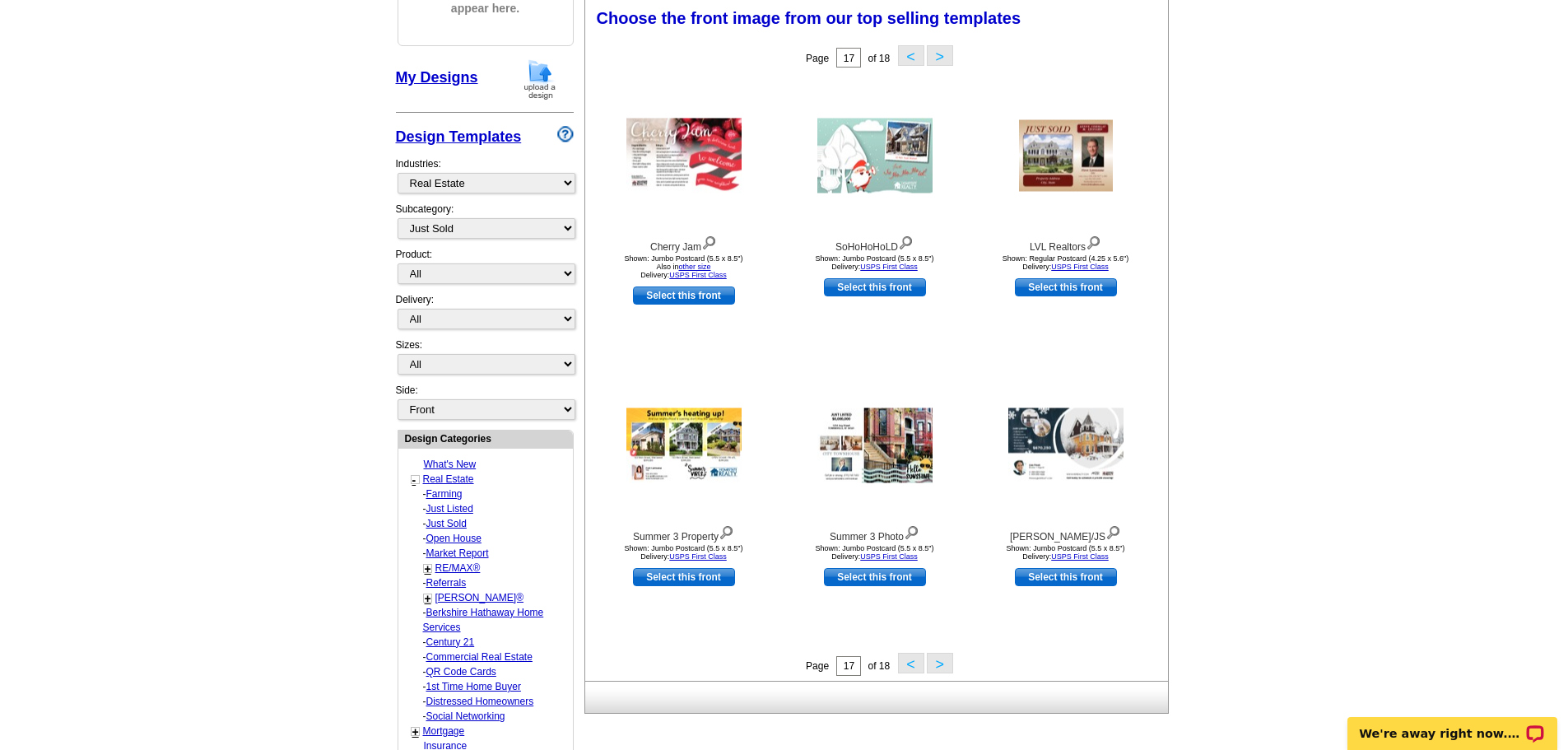
click at [940, 664] on button ">" at bounding box center [940, 663] width 26 height 20
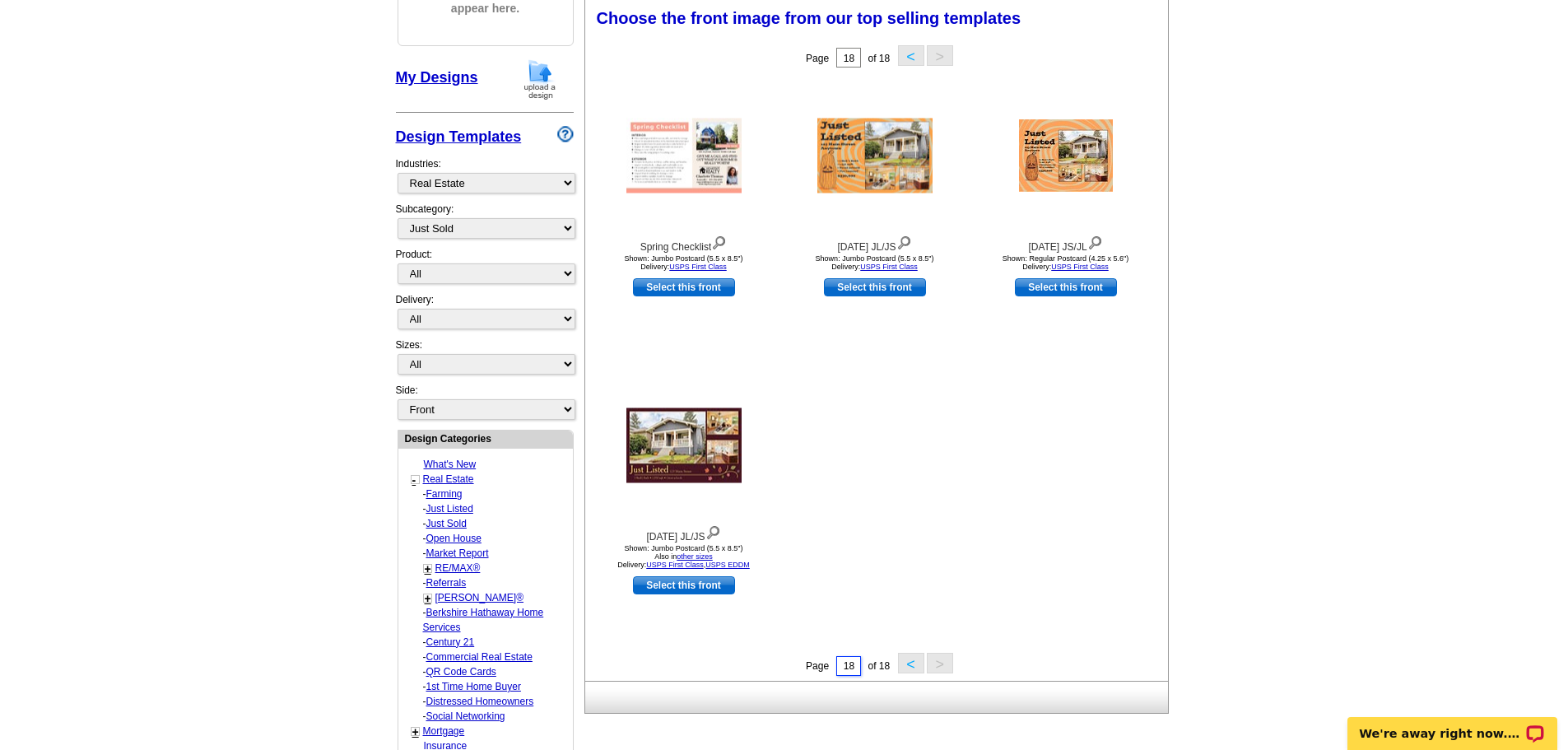
drag, startPoint x: 853, startPoint y: 664, endPoint x: 817, endPoint y: 670, distance: 36.5
click at [817, 670] on div "Page 18 of 18 < >" at bounding box center [880, 665] width 583 height 25
type input "1"
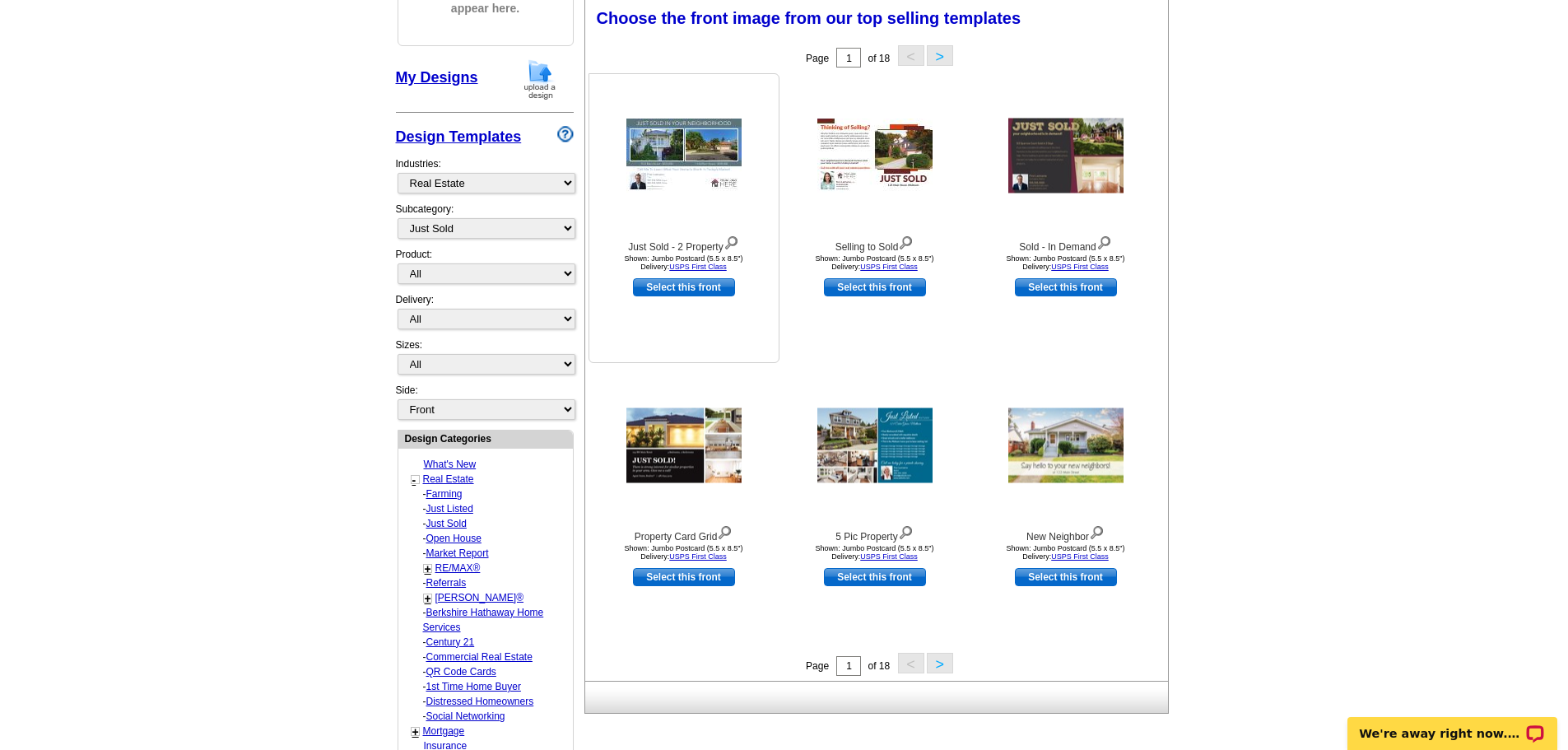
click at [688, 132] on img at bounding box center [683, 155] width 115 height 74
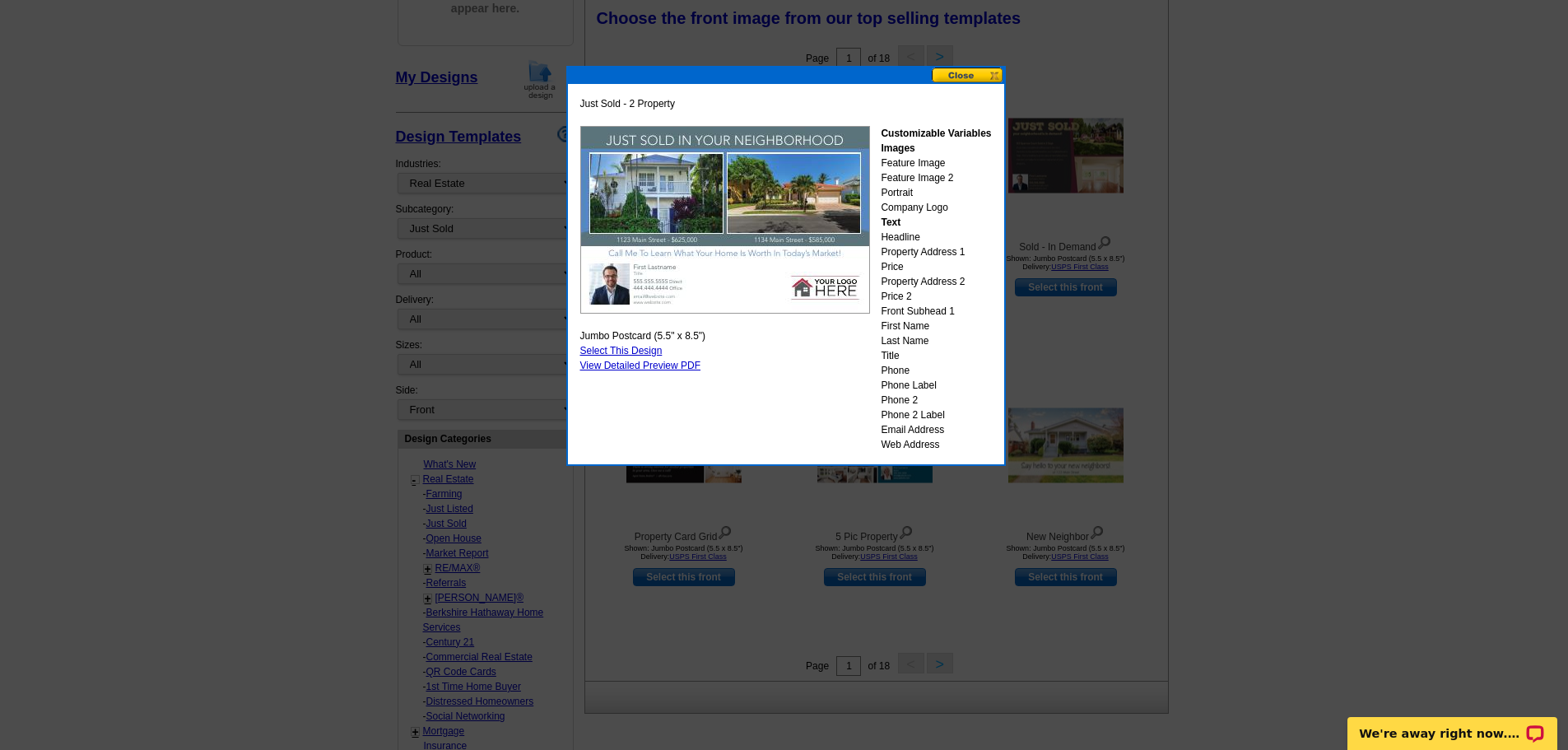
click at [966, 73] on button at bounding box center [967, 75] width 73 height 15
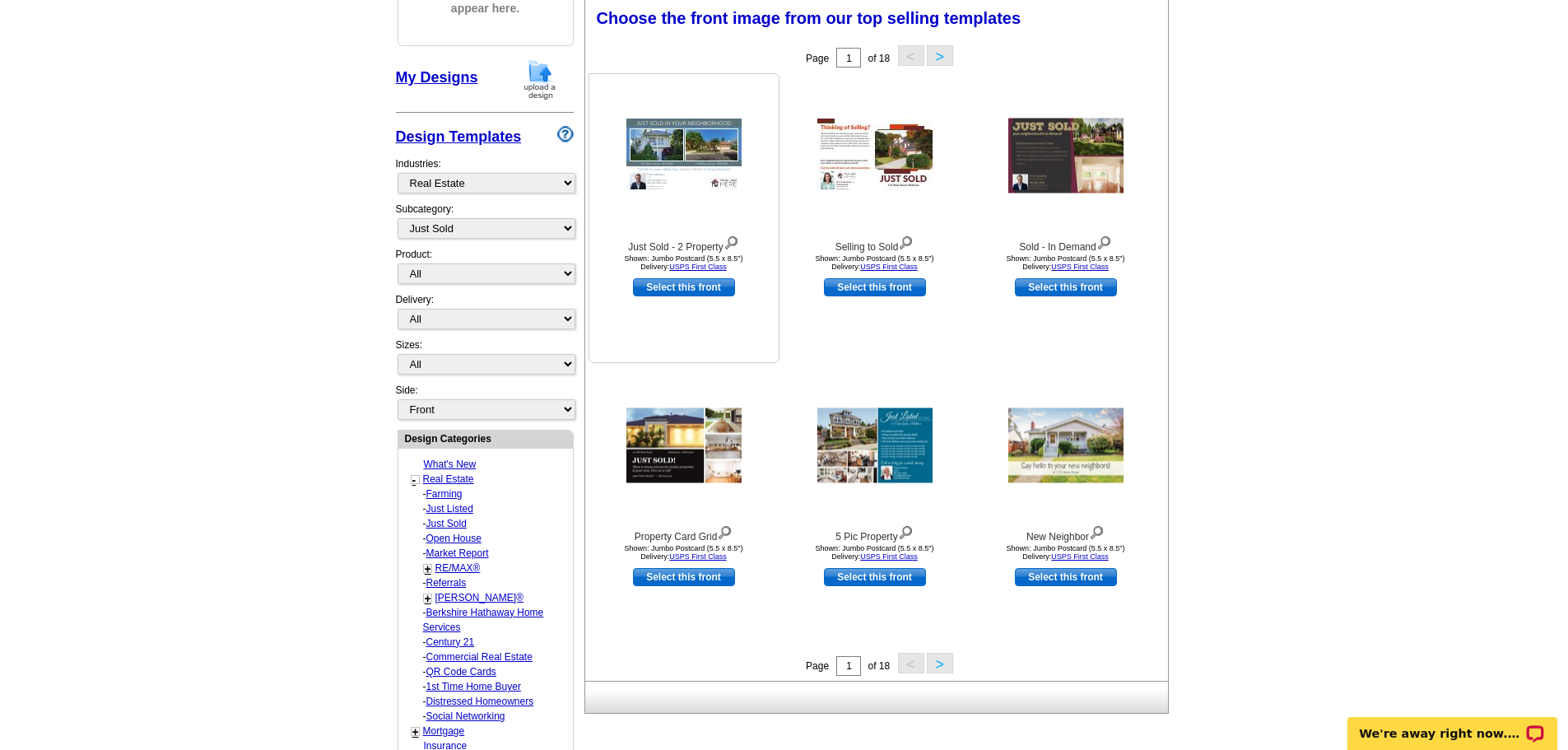
click at [682, 292] on link "Select this front" at bounding box center [684, 287] width 102 height 18
select select "2"
select select "back"
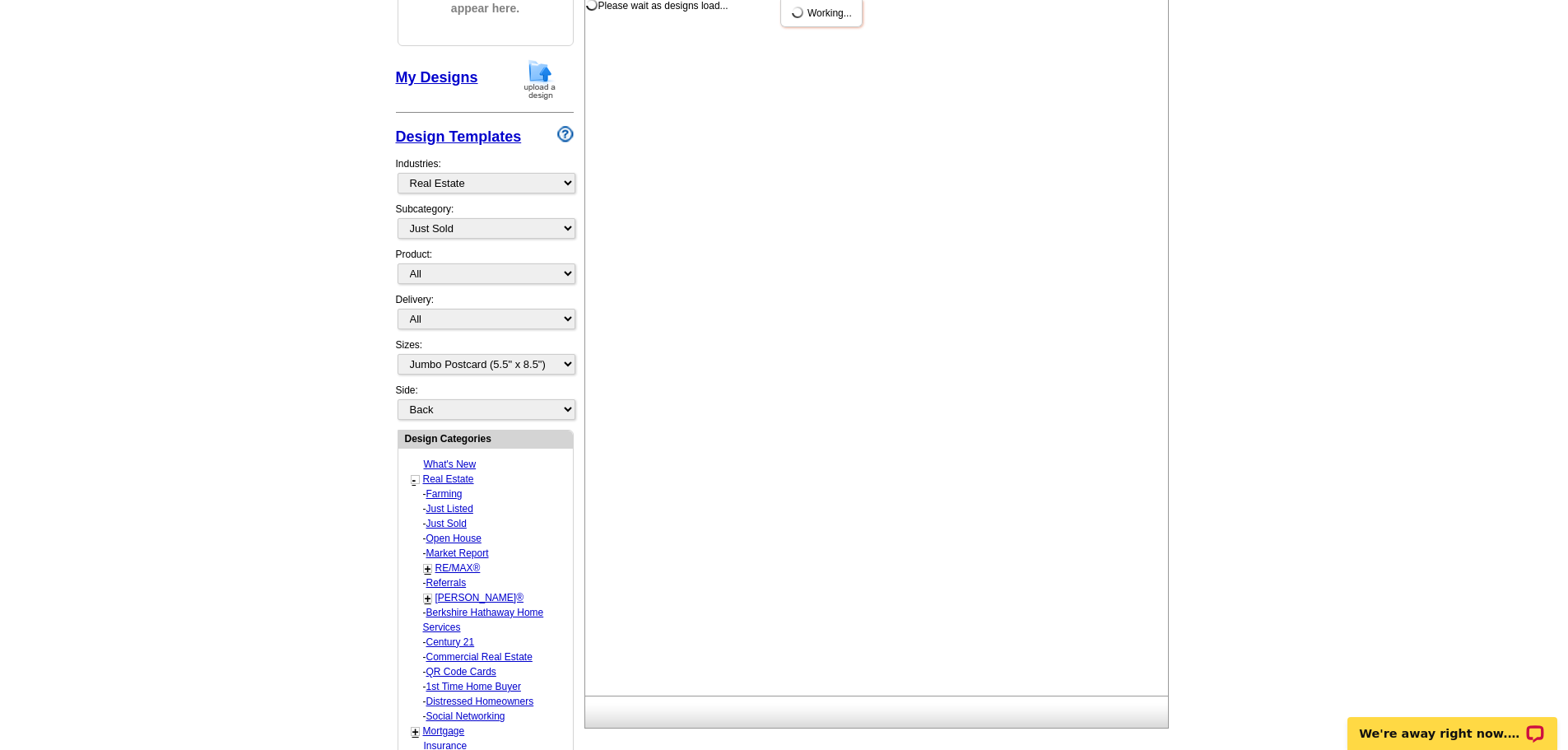
scroll to position [0, 0]
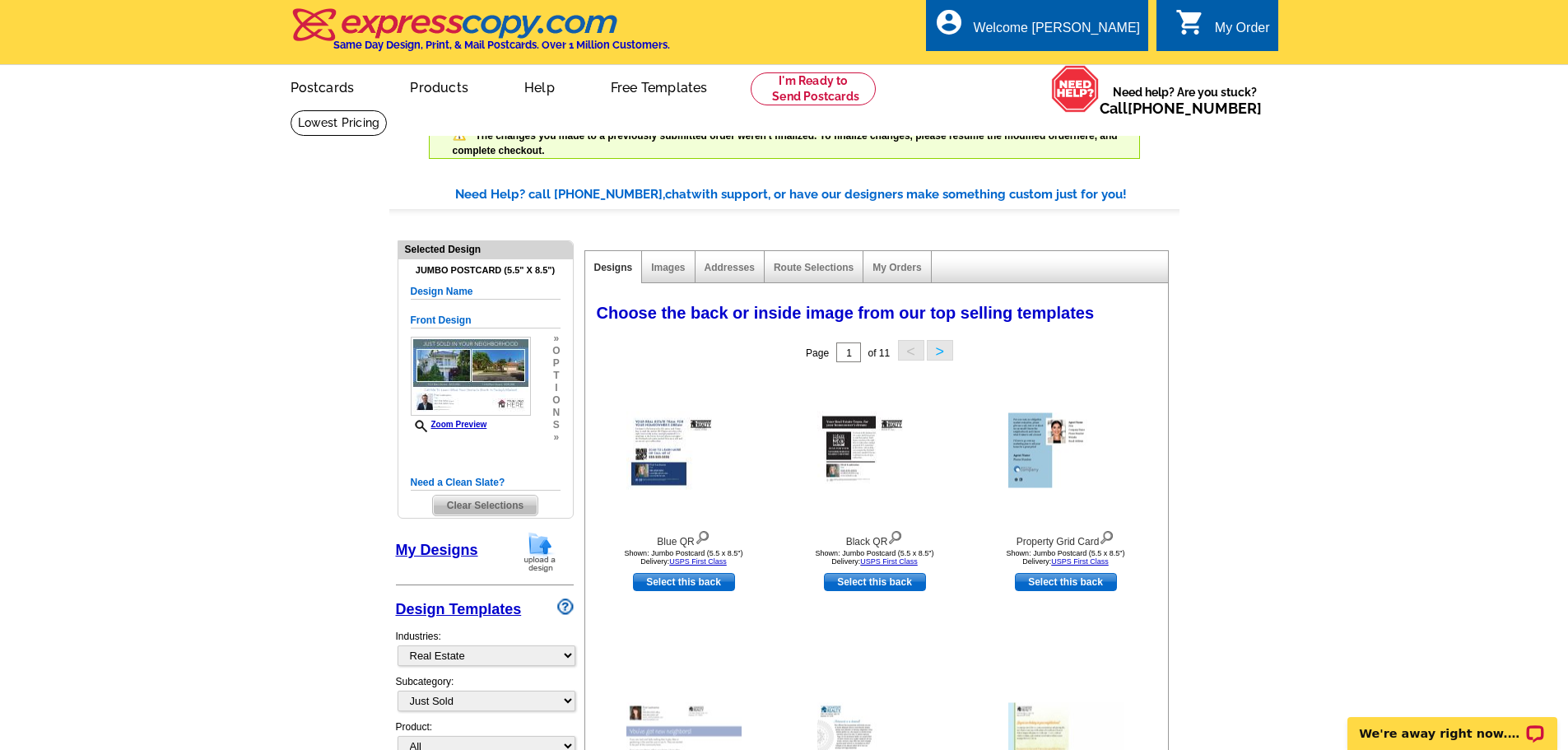
click at [473, 507] on span "Clear Selections" at bounding box center [485, 505] width 105 height 20
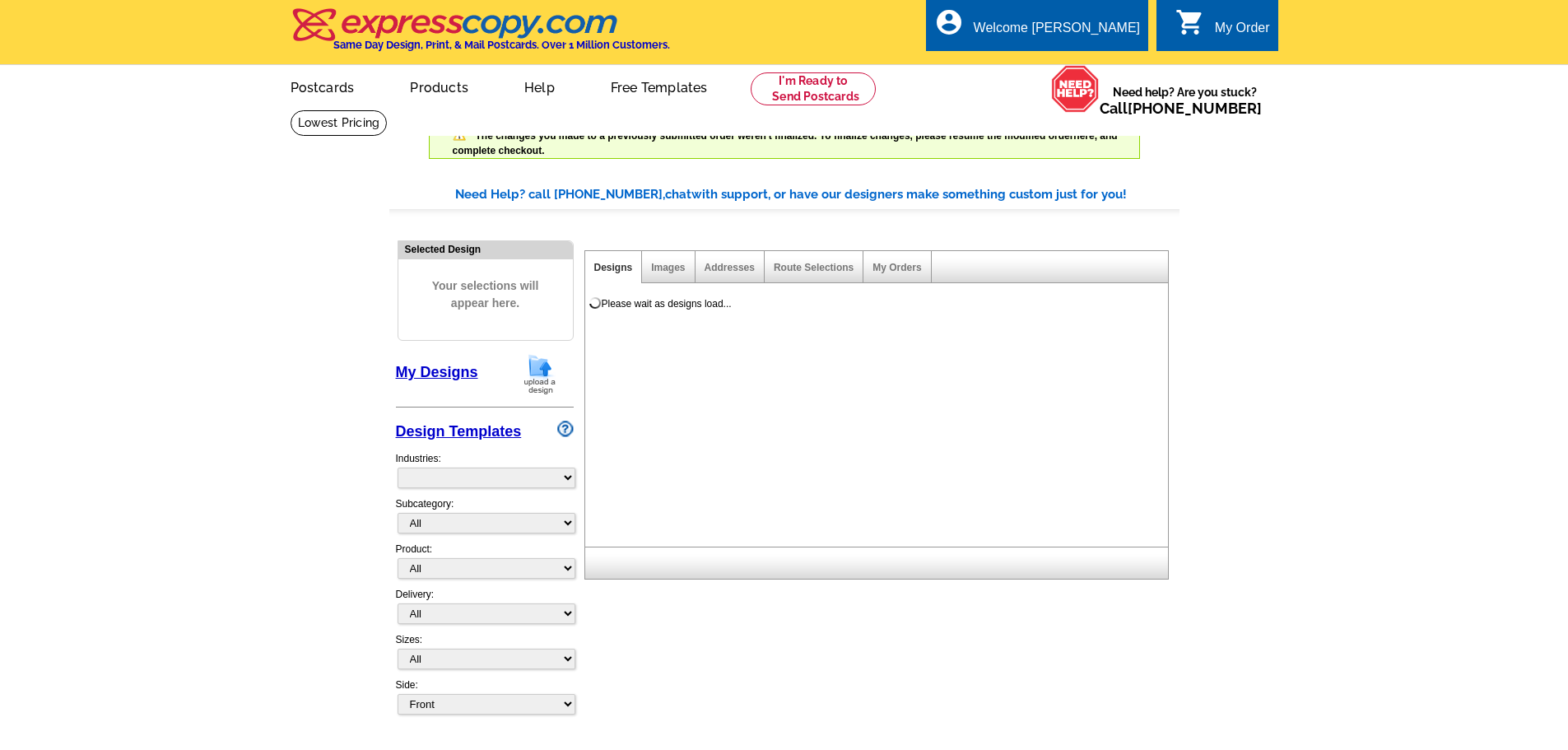
select select "785"
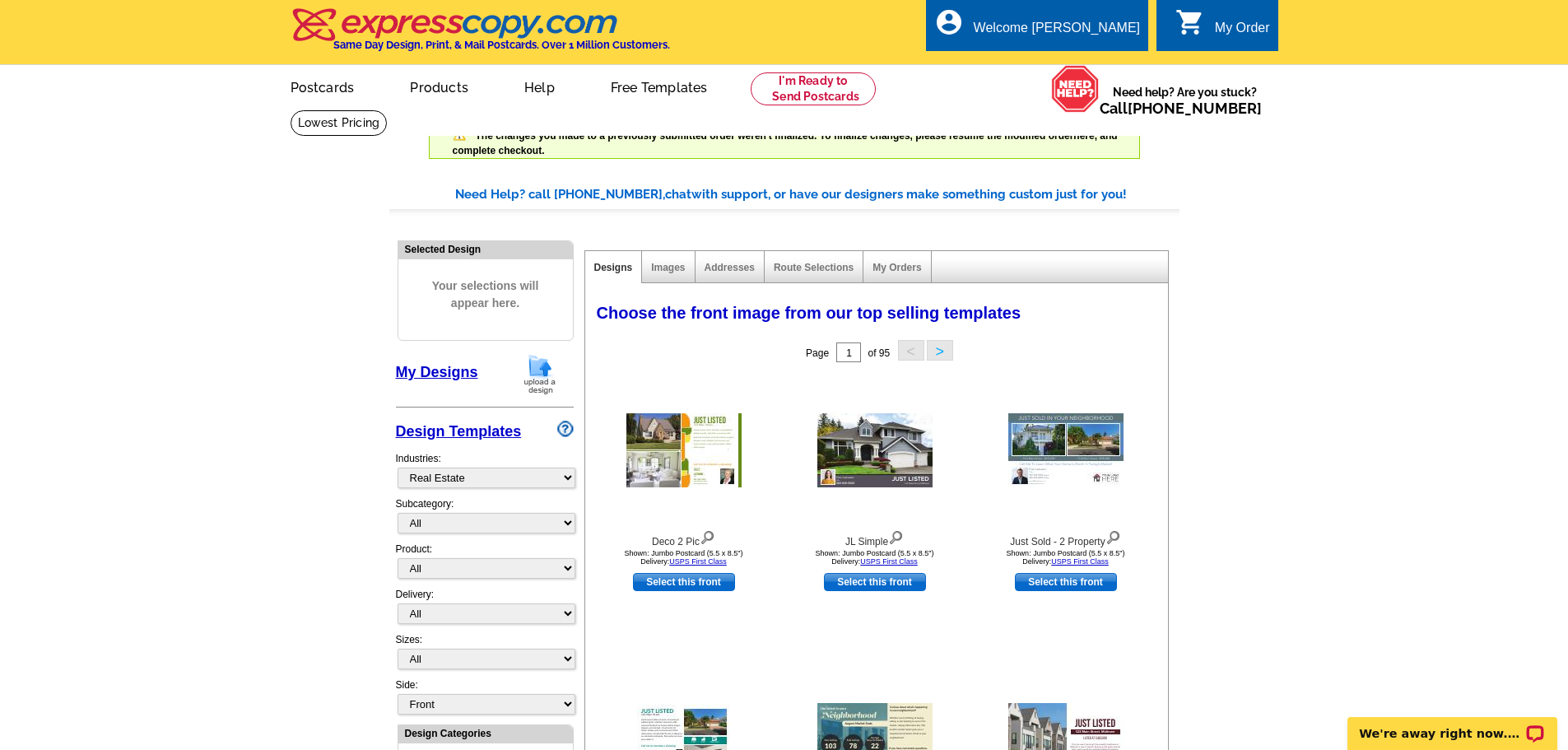
scroll to position [83, 0]
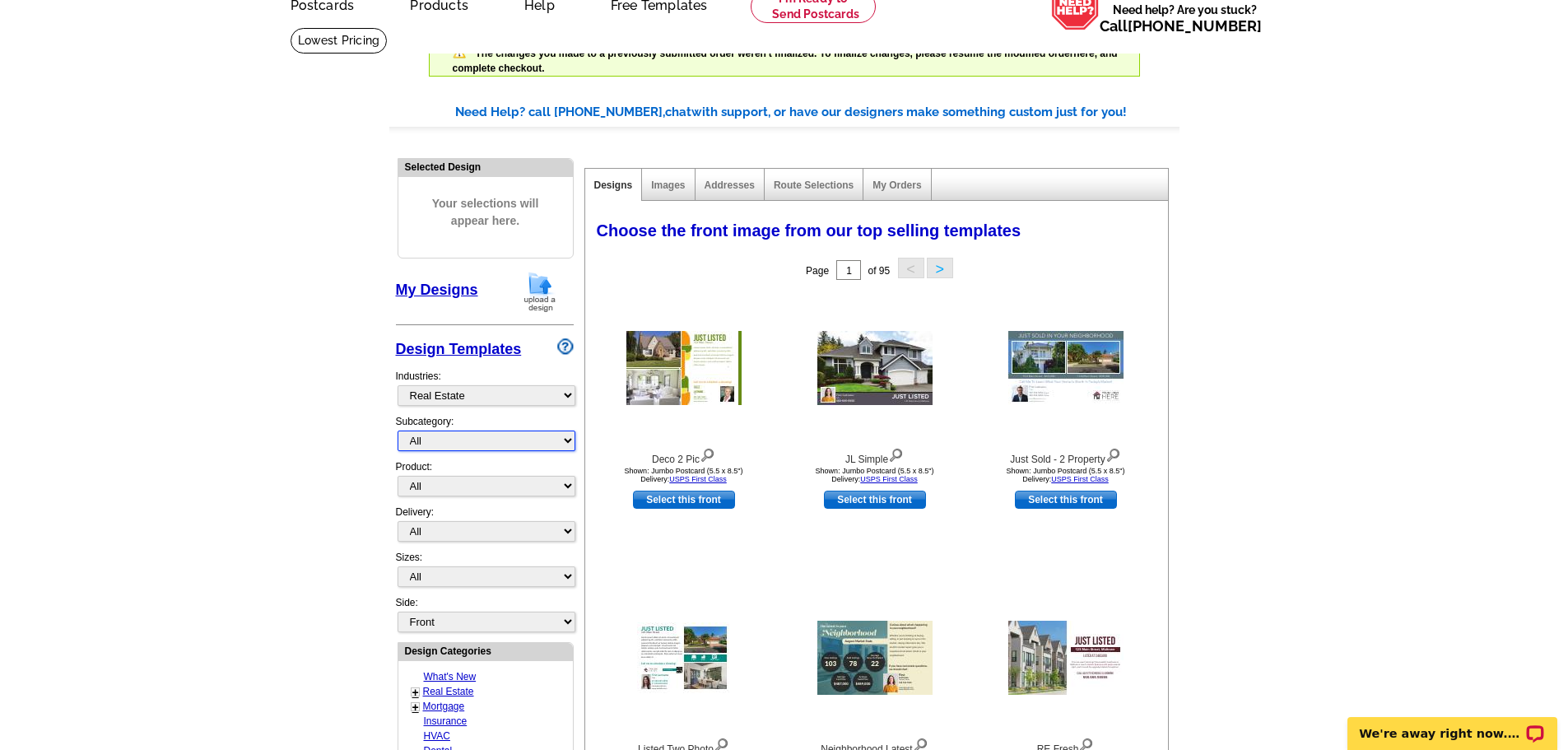
click at [571, 441] on select "All RE/MAX® Referrals Keller Williams® Berkshire Hathaway Home Services Century…" at bounding box center [486, 441] width 177 height 20
select select "789"
click at [398, 432] on select "All RE/MAX® Referrals Keller Williams® Berkshire Hathaway Home Services Century…" at bounding box center [486, 441] width 177 height 20
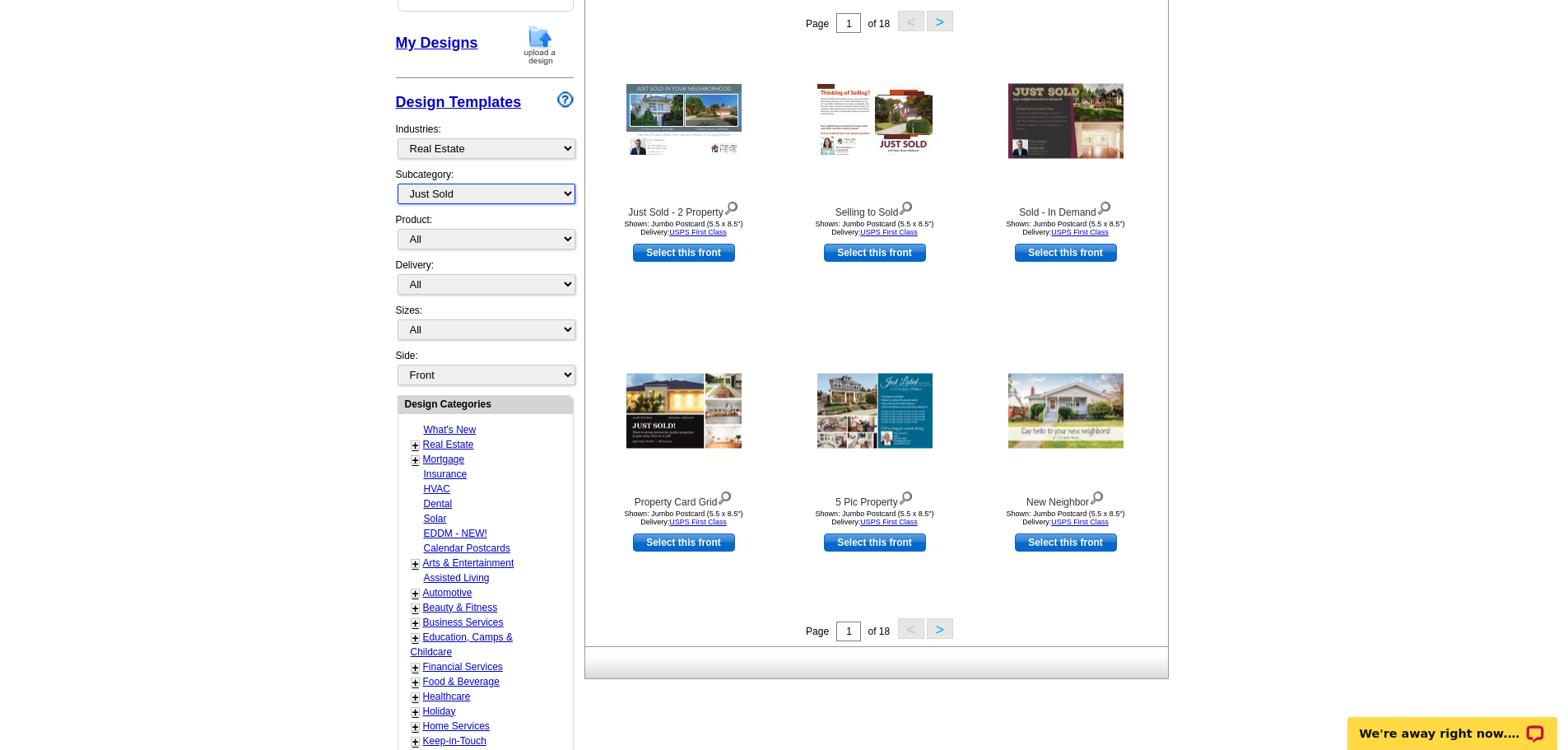
scroll to position [247, 0]
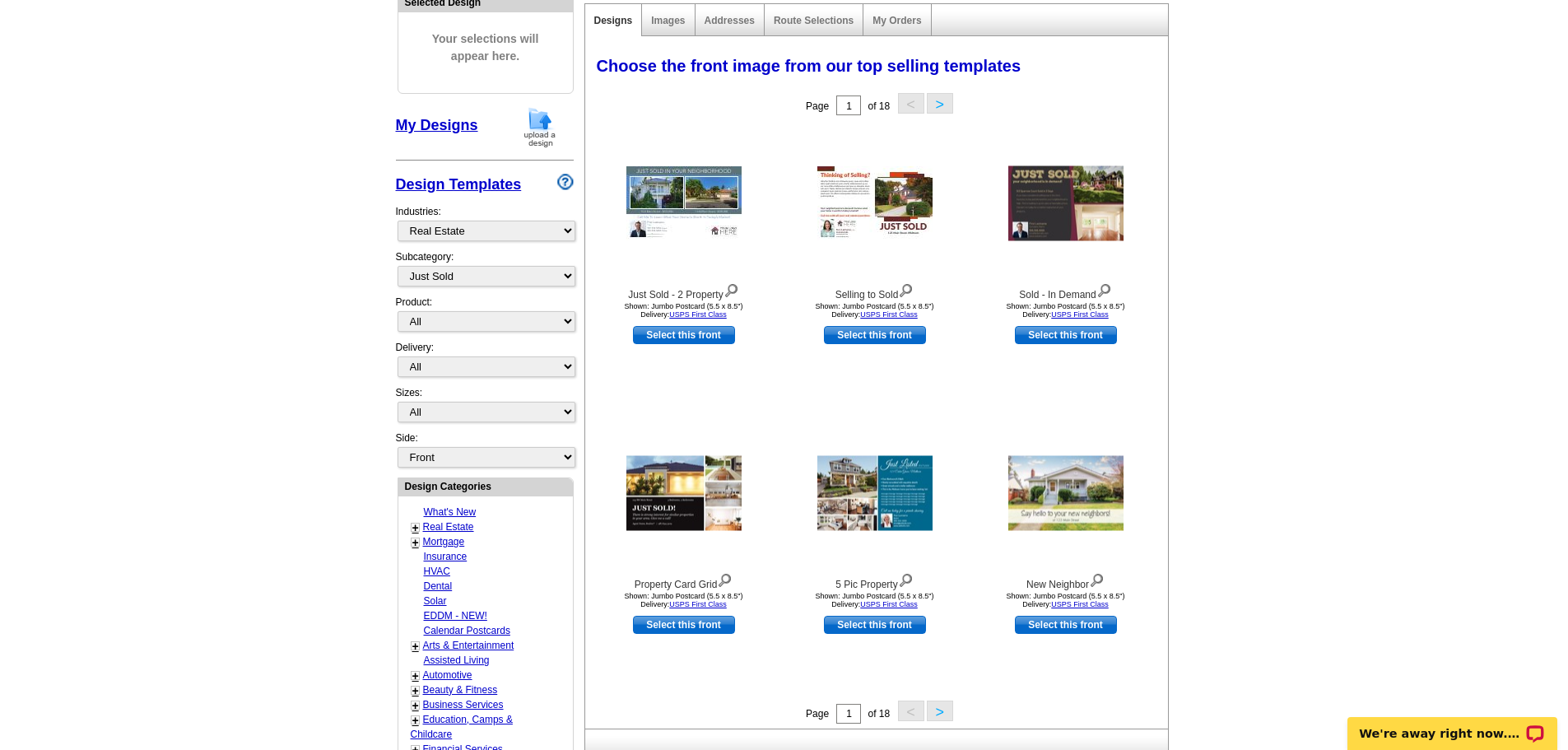
click at [938, 712] on button ">" at bounding box center [940, 711] width 26 height 20
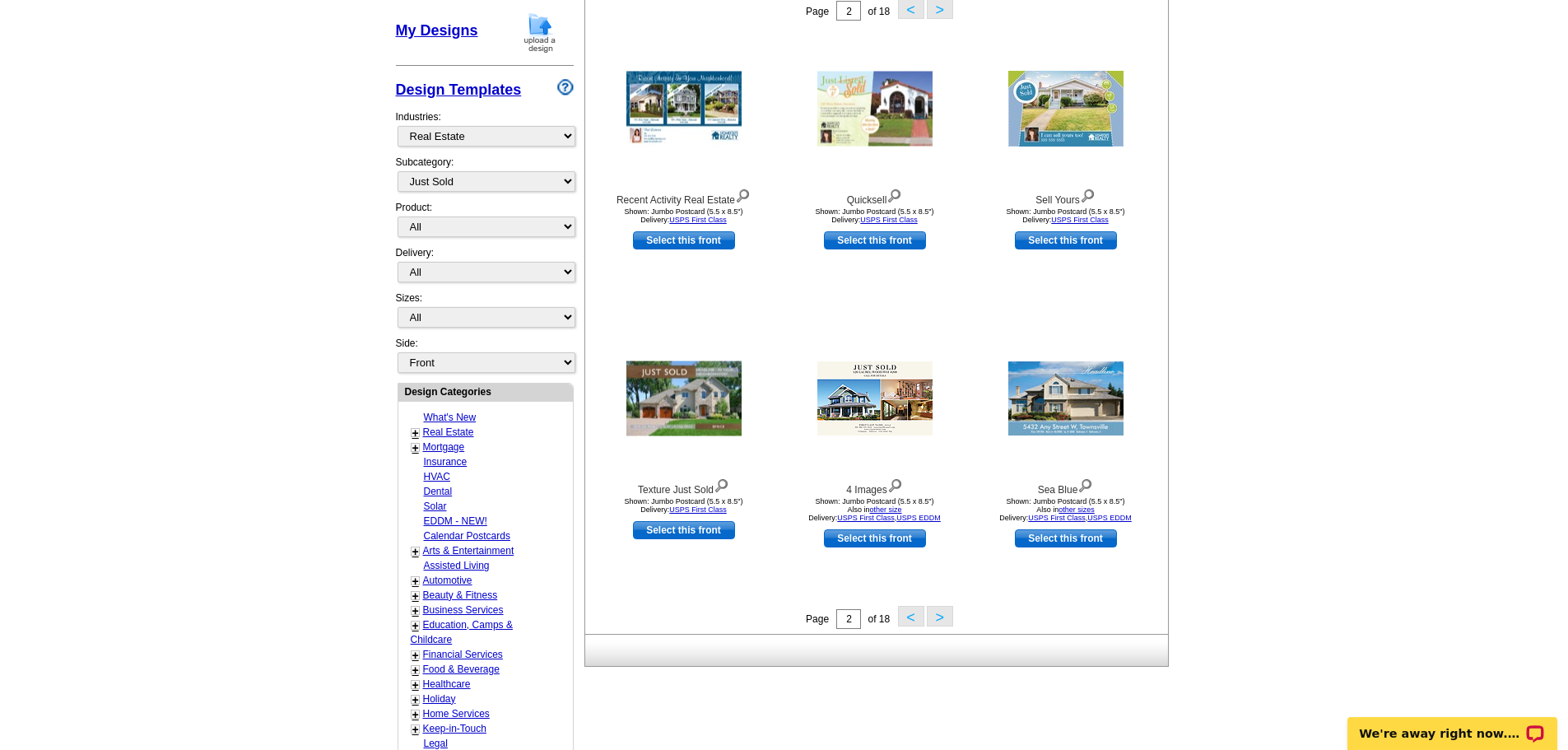
scroll to position [412, 0]
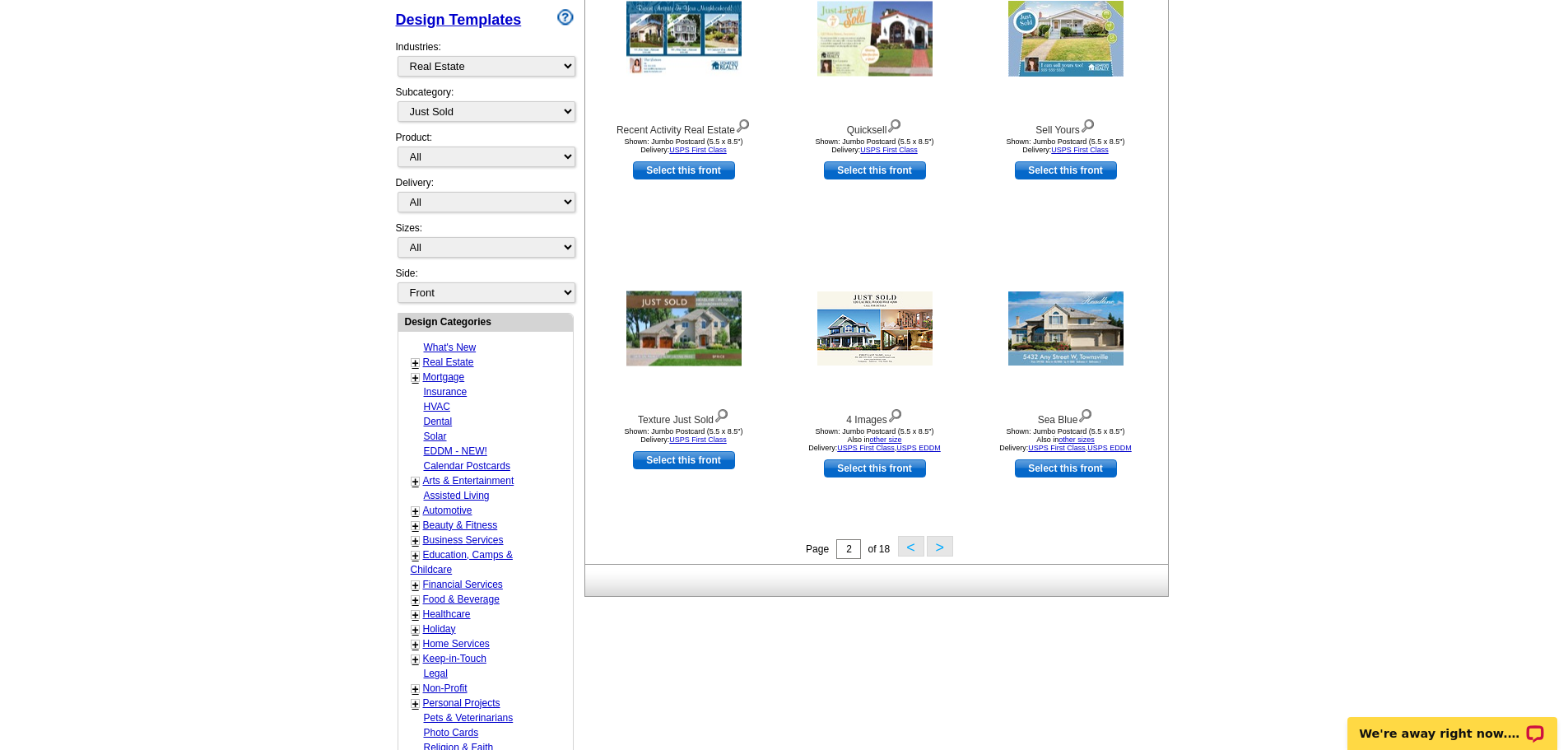
click at [937, 545] on button ">" at bounding box center [940, 546] width 26 height 20
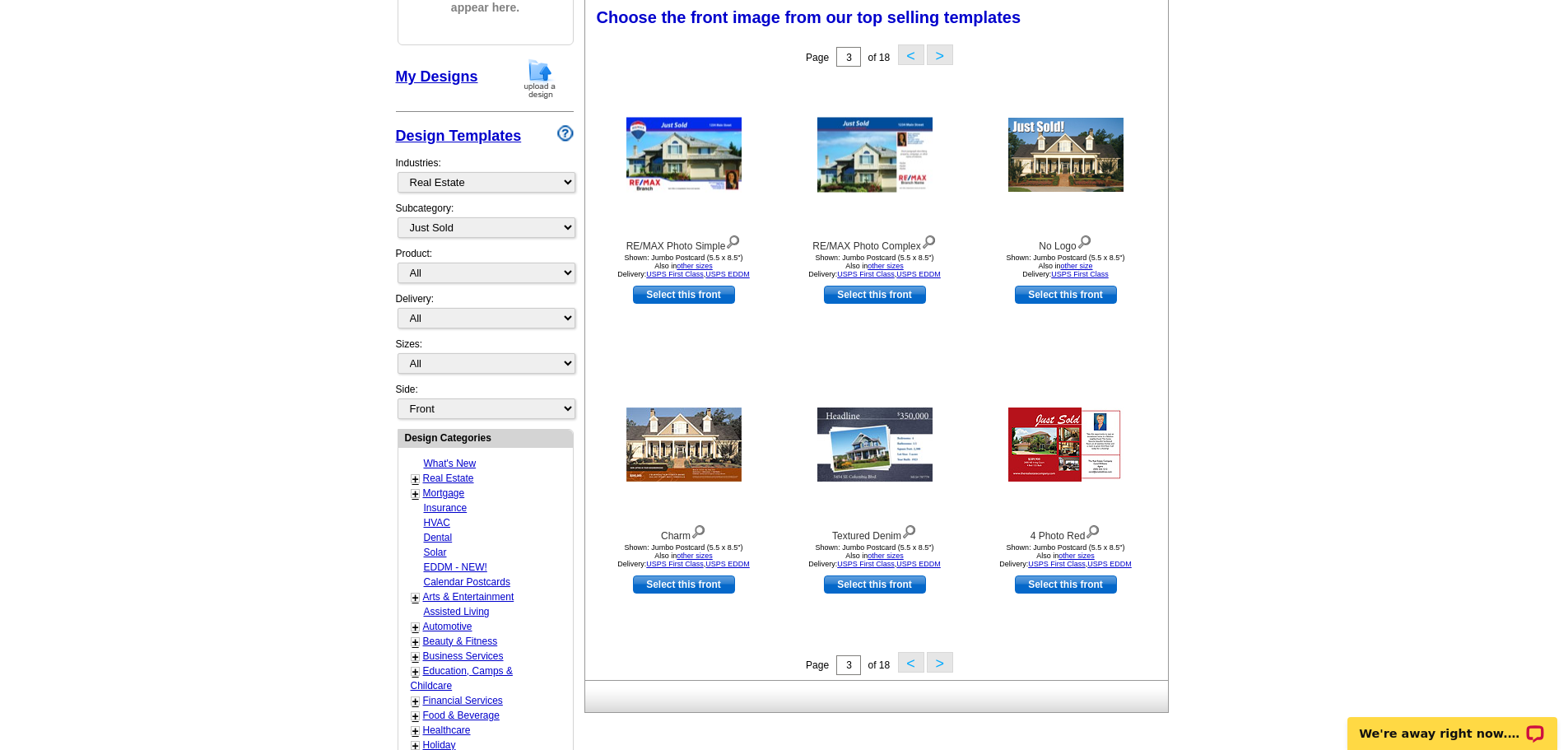
scroll to position [294, 0]
click at [939, 660] on button ">" at bounding box center [940, 663] width 26 height 20
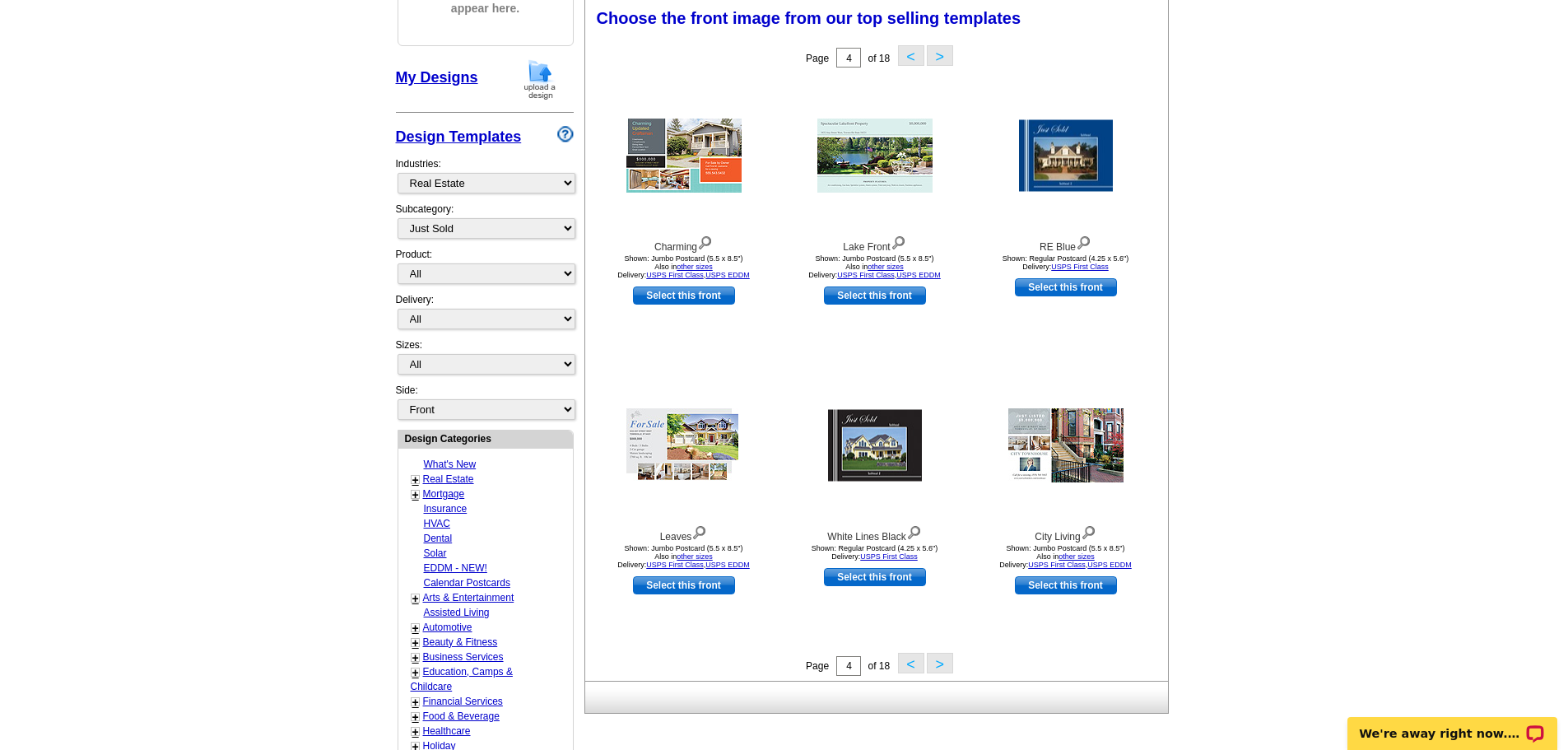
click at [939, 660] on button ">" at bounding box center [940, 663] width 26 height 20
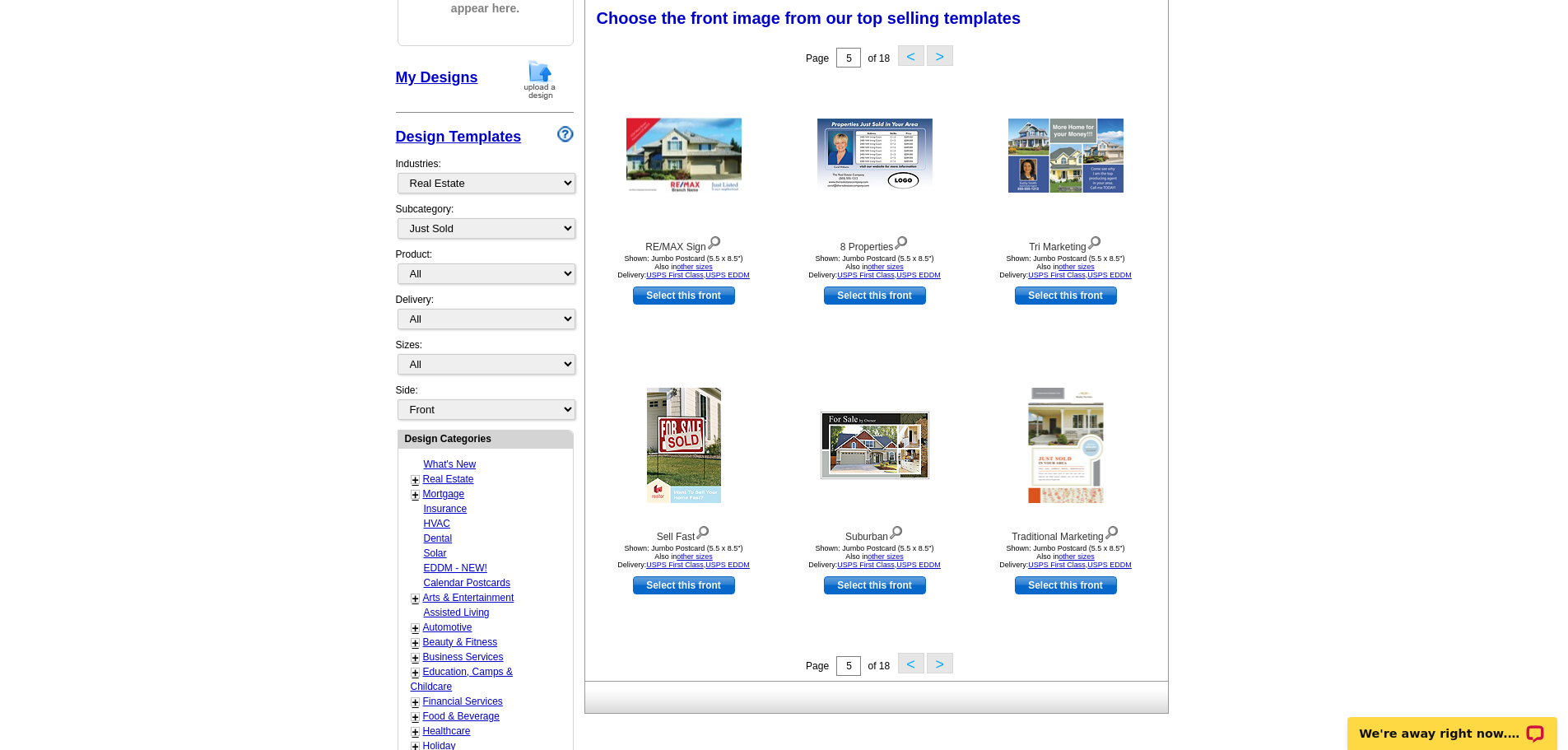
click at [939, 660] on button ">" at bounding box center [940, 663] width 26 height 20
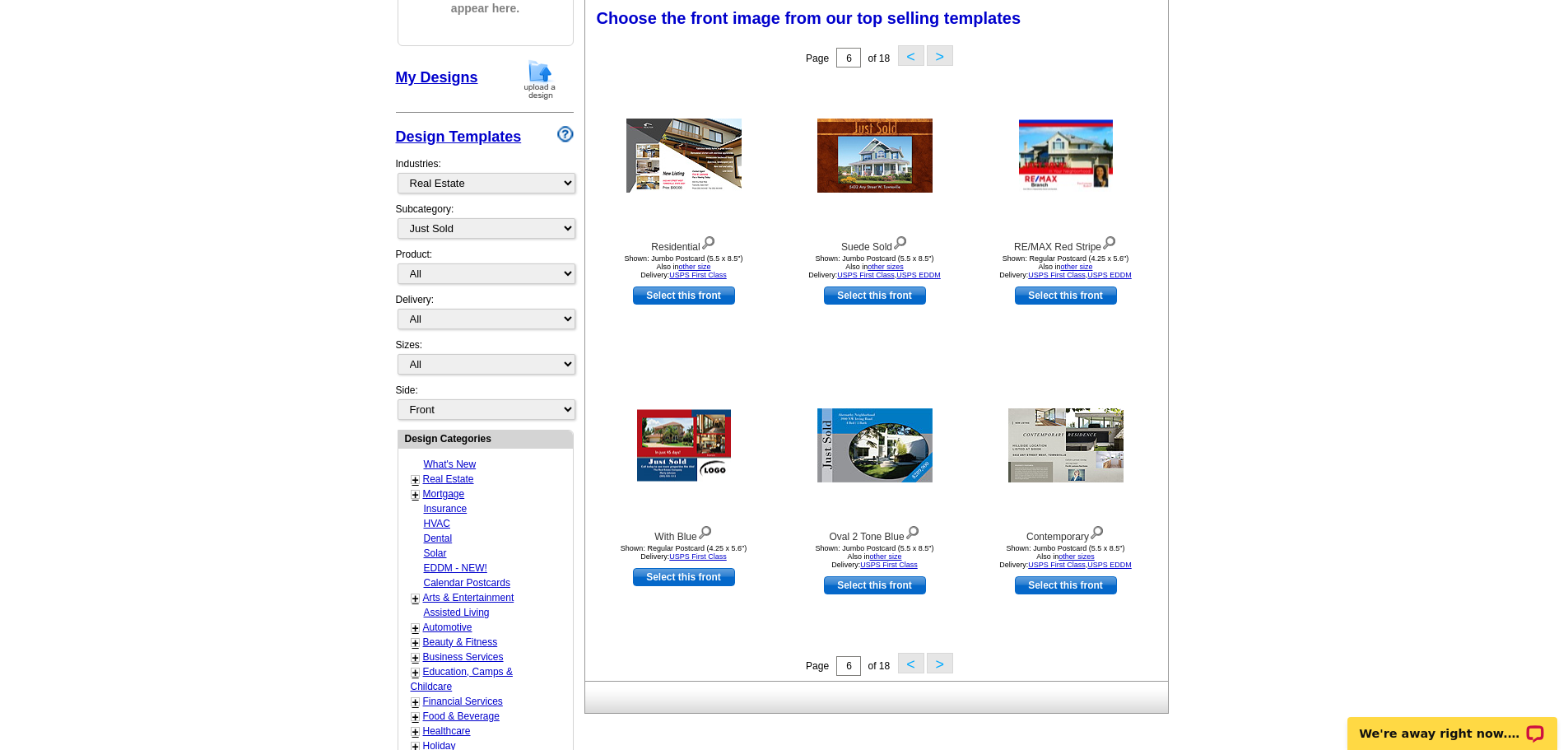
click at [939, 660] on button ">" at bounding box center [940, 663] width 26 height 20
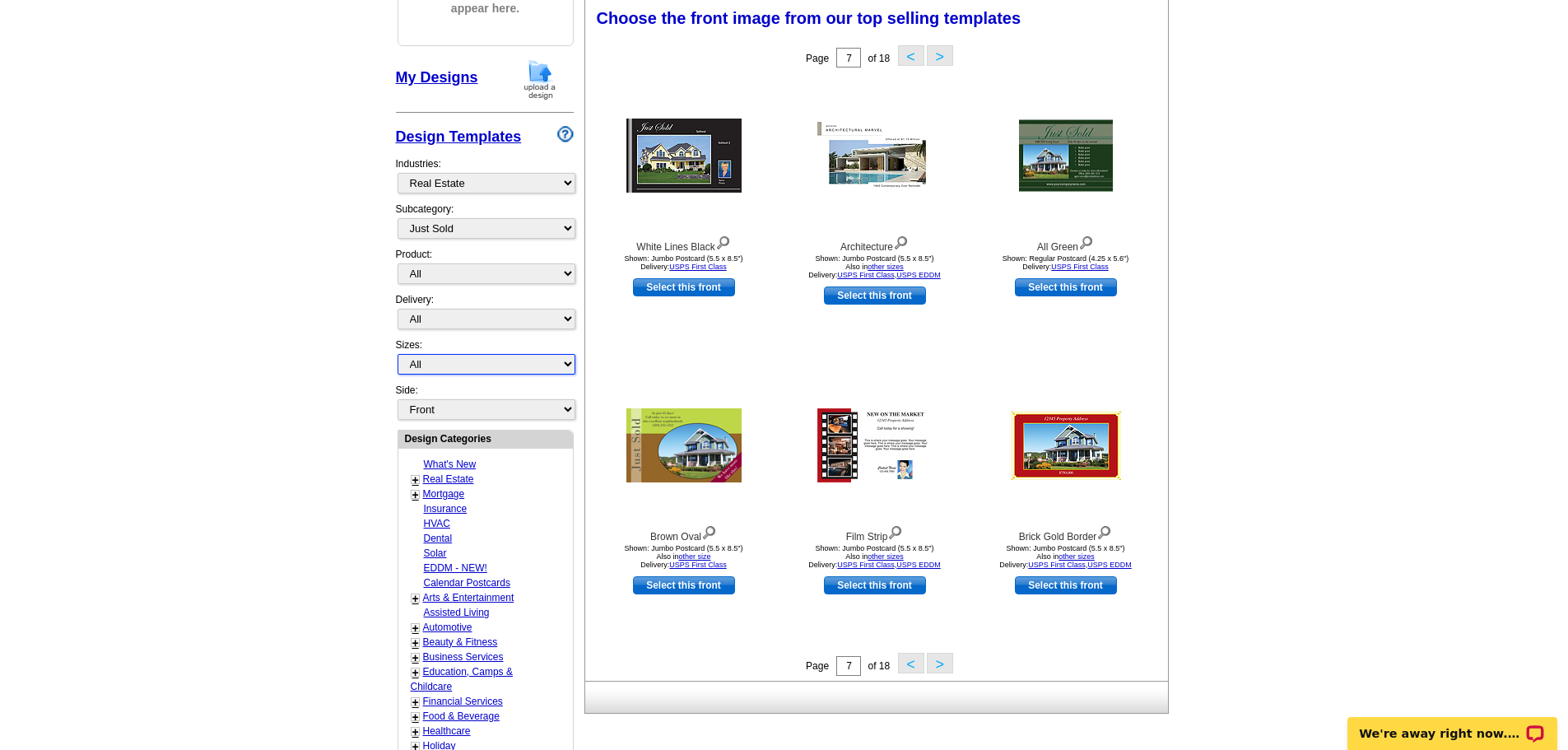
click at [567, 361] on select "All Jumbo Postcard (5.5" x 8.5") Regular Postcard (4.25" x 5.6") Panoramic Post…" at bounding box center [486, 364] width 177 height 20
select select "1"
click at [398, 355] on select "All Jumbo Postcard (5.5" x 8.5") Regular Postcard (4.25" x 5.6") Panoramic Post…" at bounding box center [486, 364] width 177 height 20
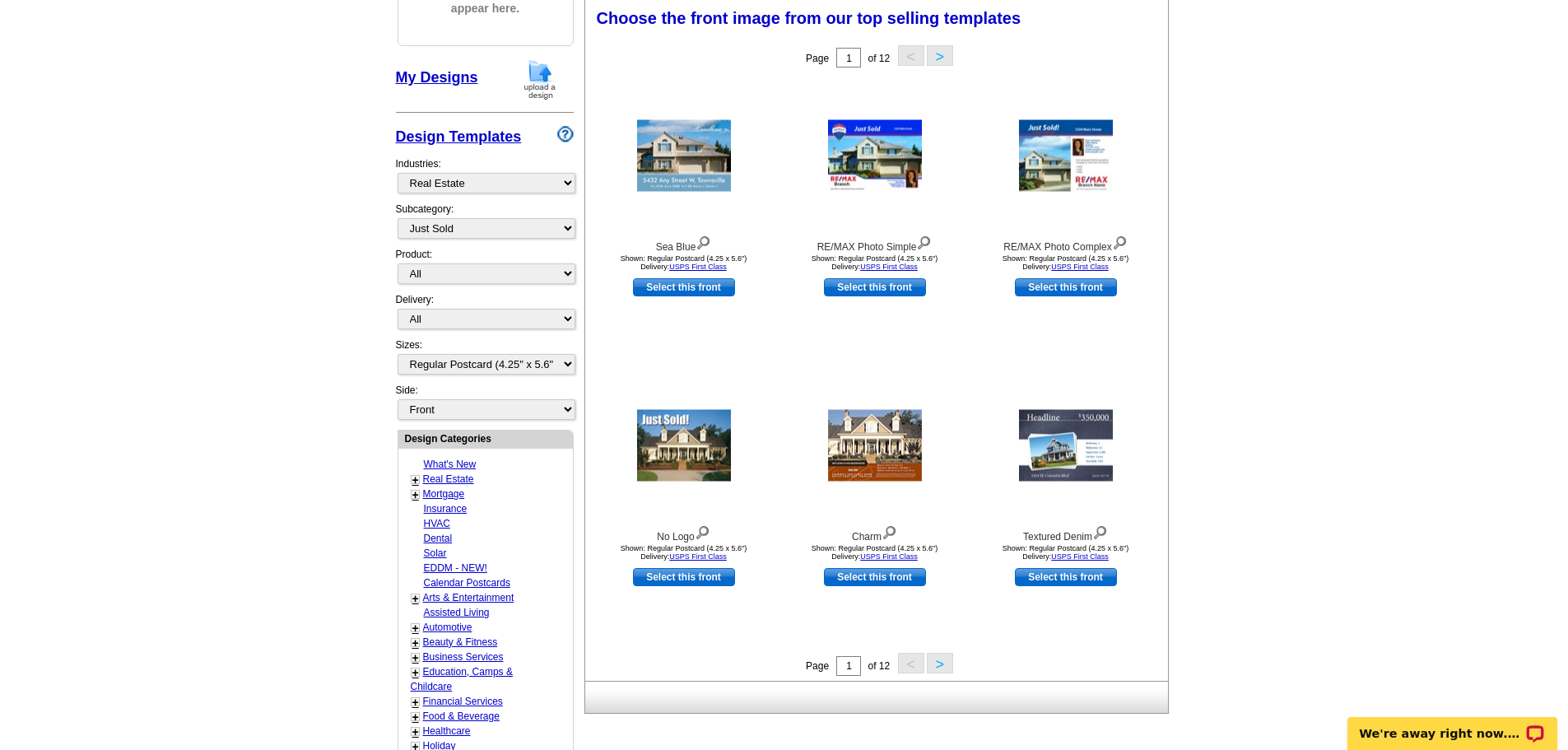
click at [936, 661] on button ">" at bounding box center [940, 663] width 26 height 20
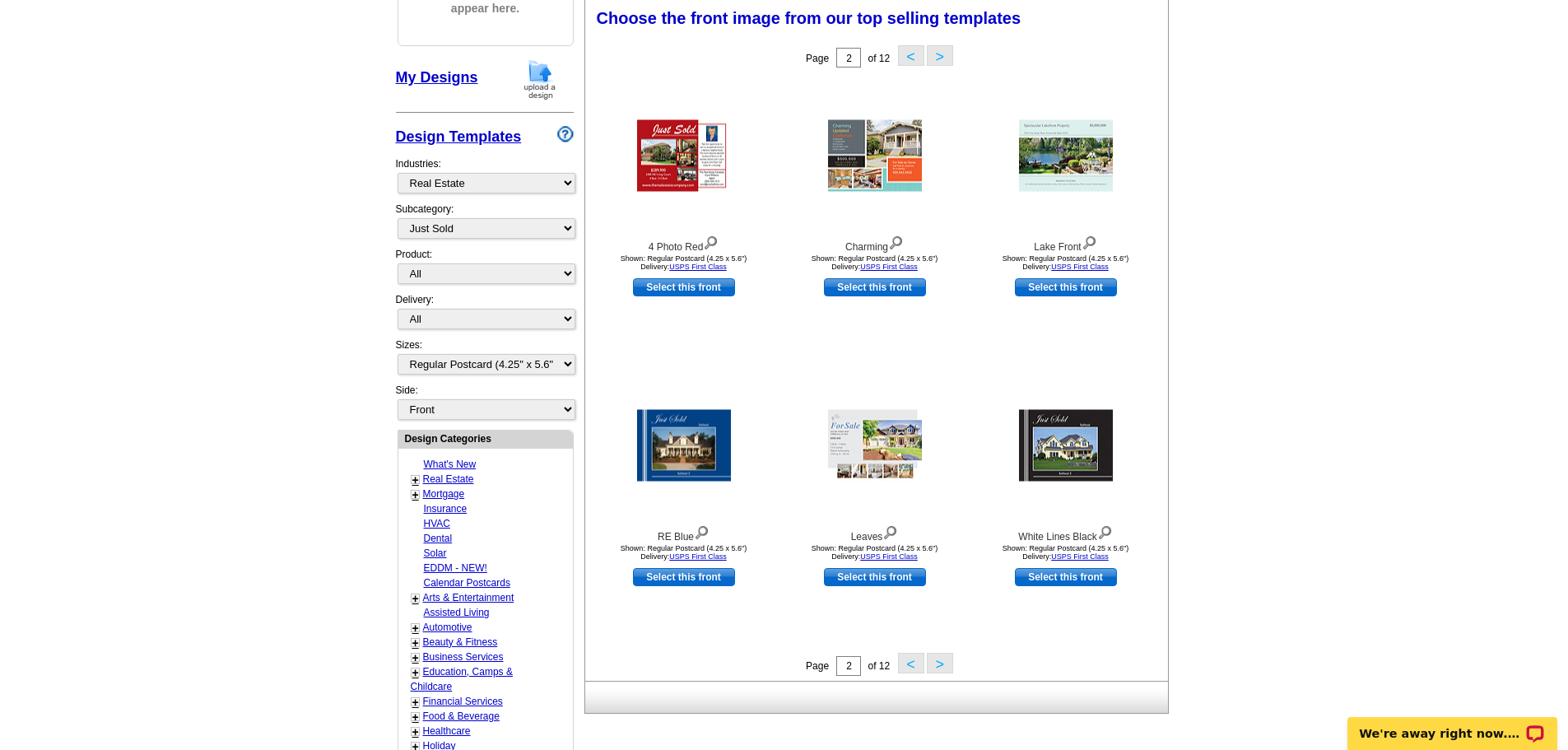
click at [937, 661] on button ">" at bounding box center [940, 663] width 26 height 20
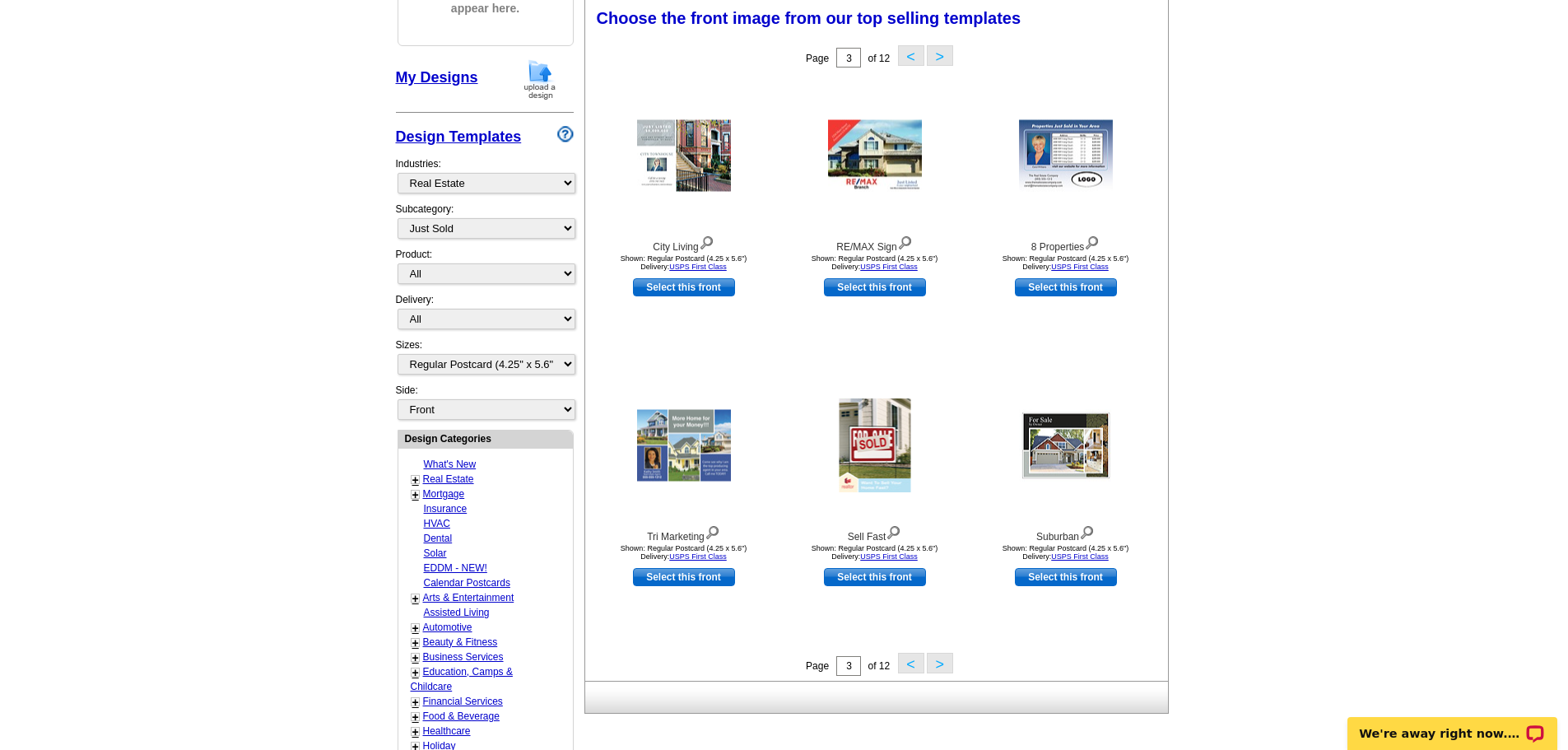
click at [940, 662] on button ">" at bounding box center [940, 663] width 26 height 20
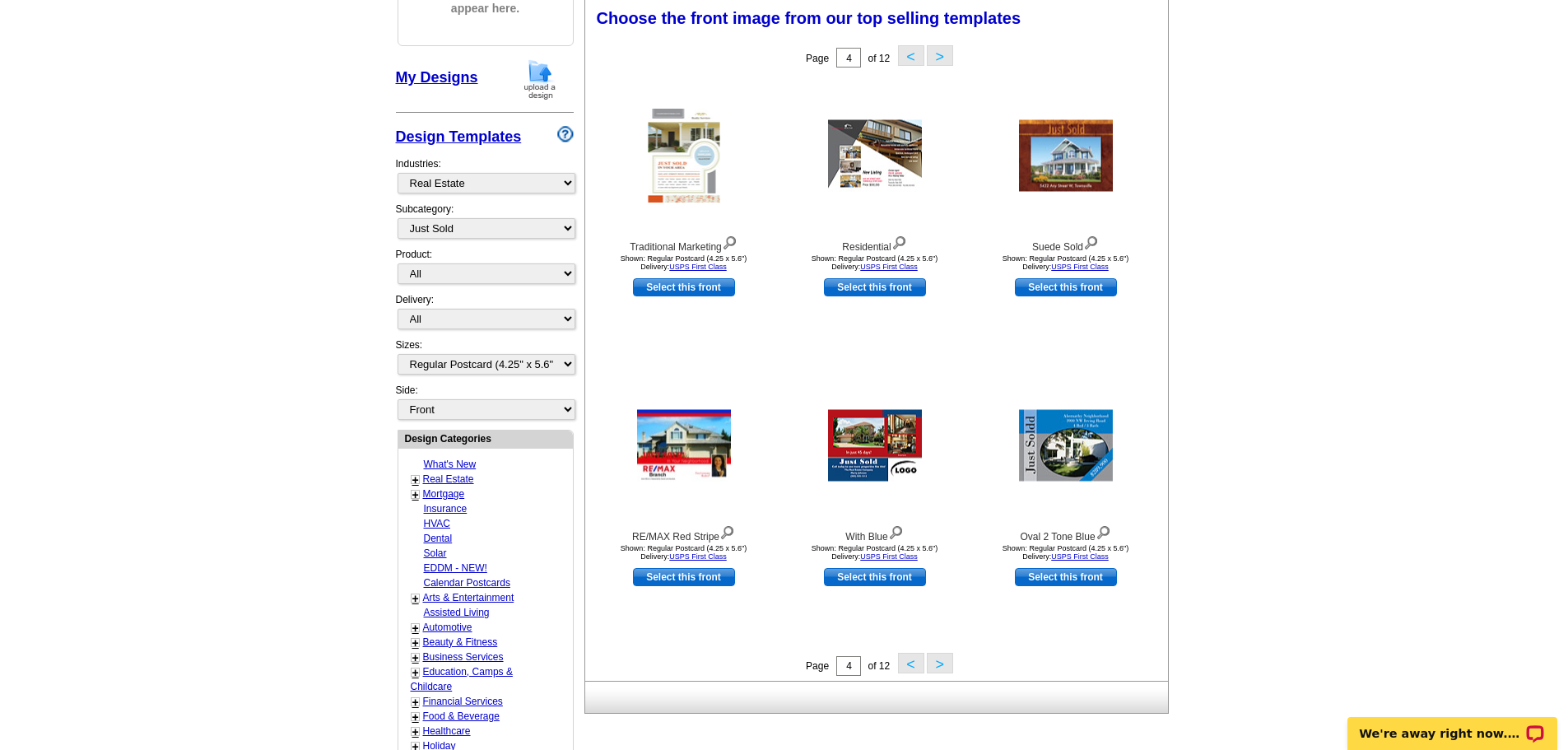
click at [945, 662] on button ">" at bounding box center [940, 663] width 26 height 20
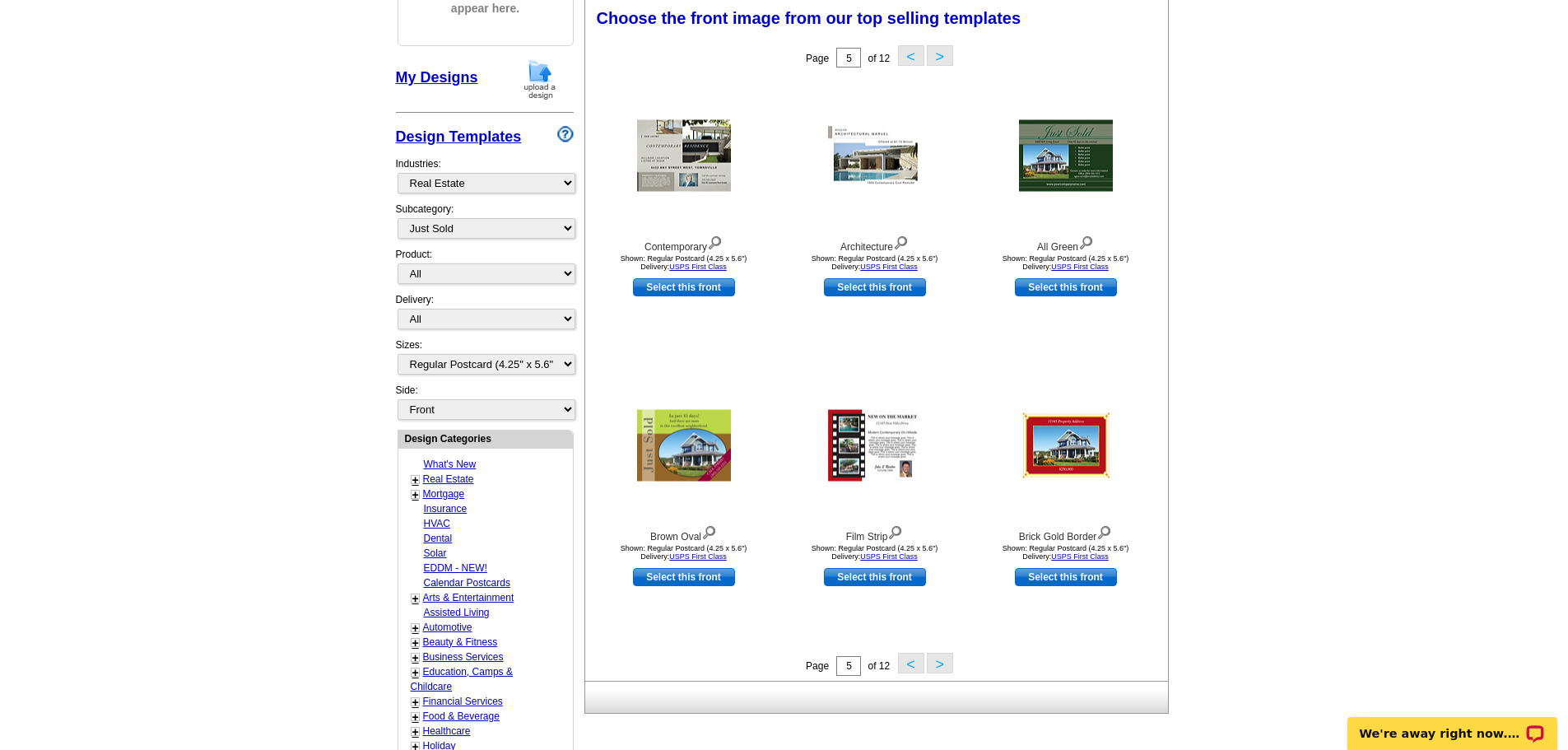
click at [938, 666] on button ">" at bounding box center [940, 663] width 26 height 20
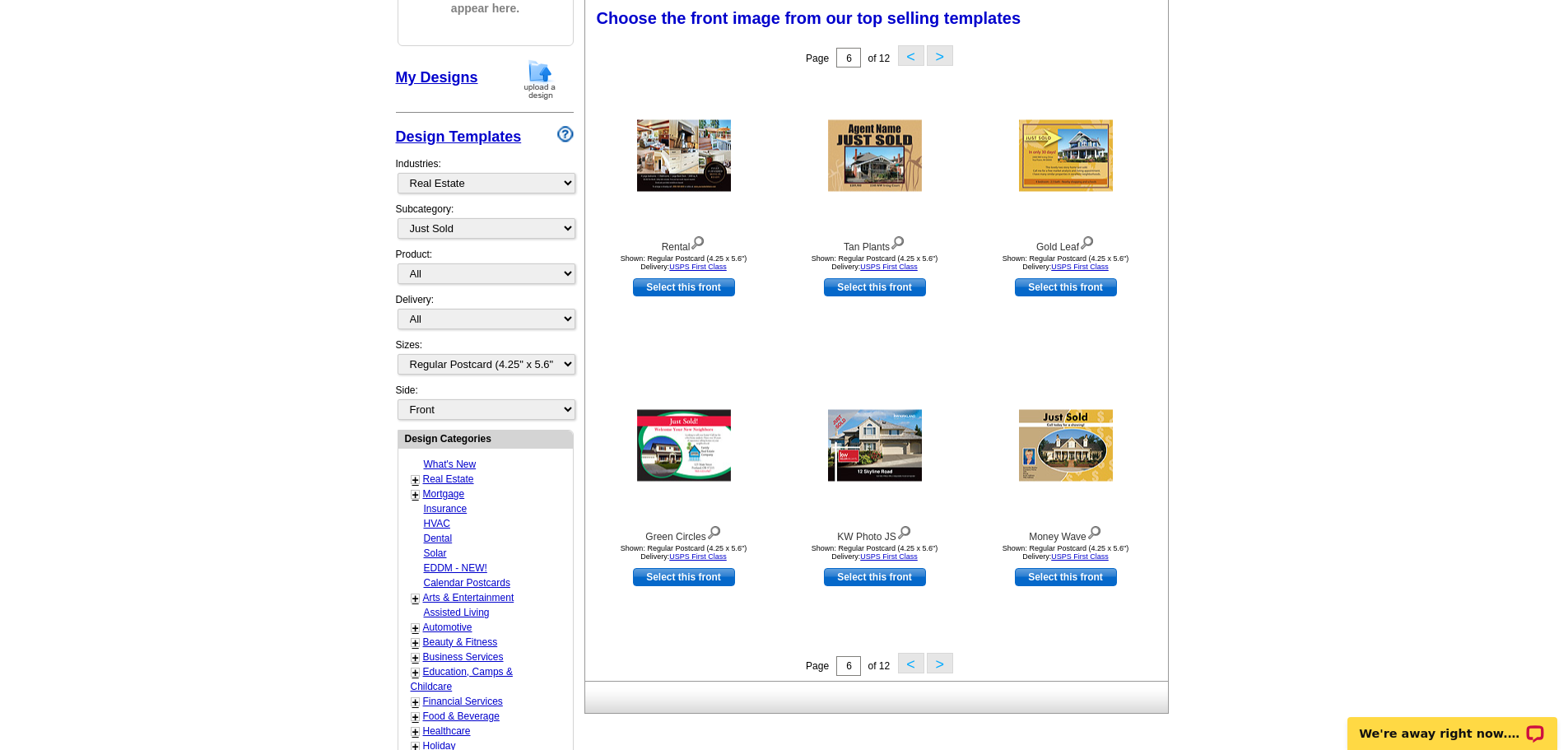
click at [941, 663] on button ">" at bounding box center [940, 663] width 26 height 20
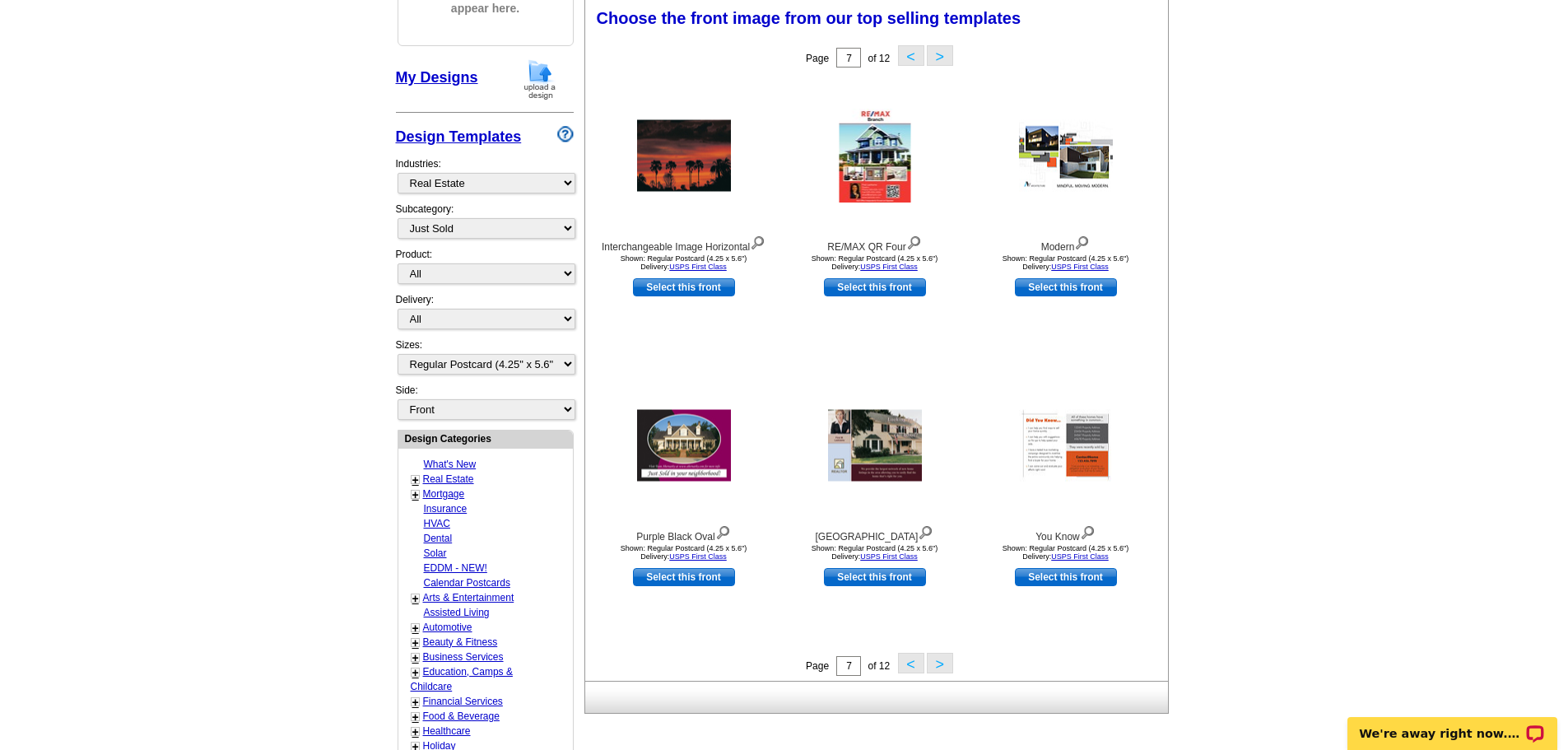
click at [941, 663] on button ">" at bounding box center [940, 663] width 26 height 20
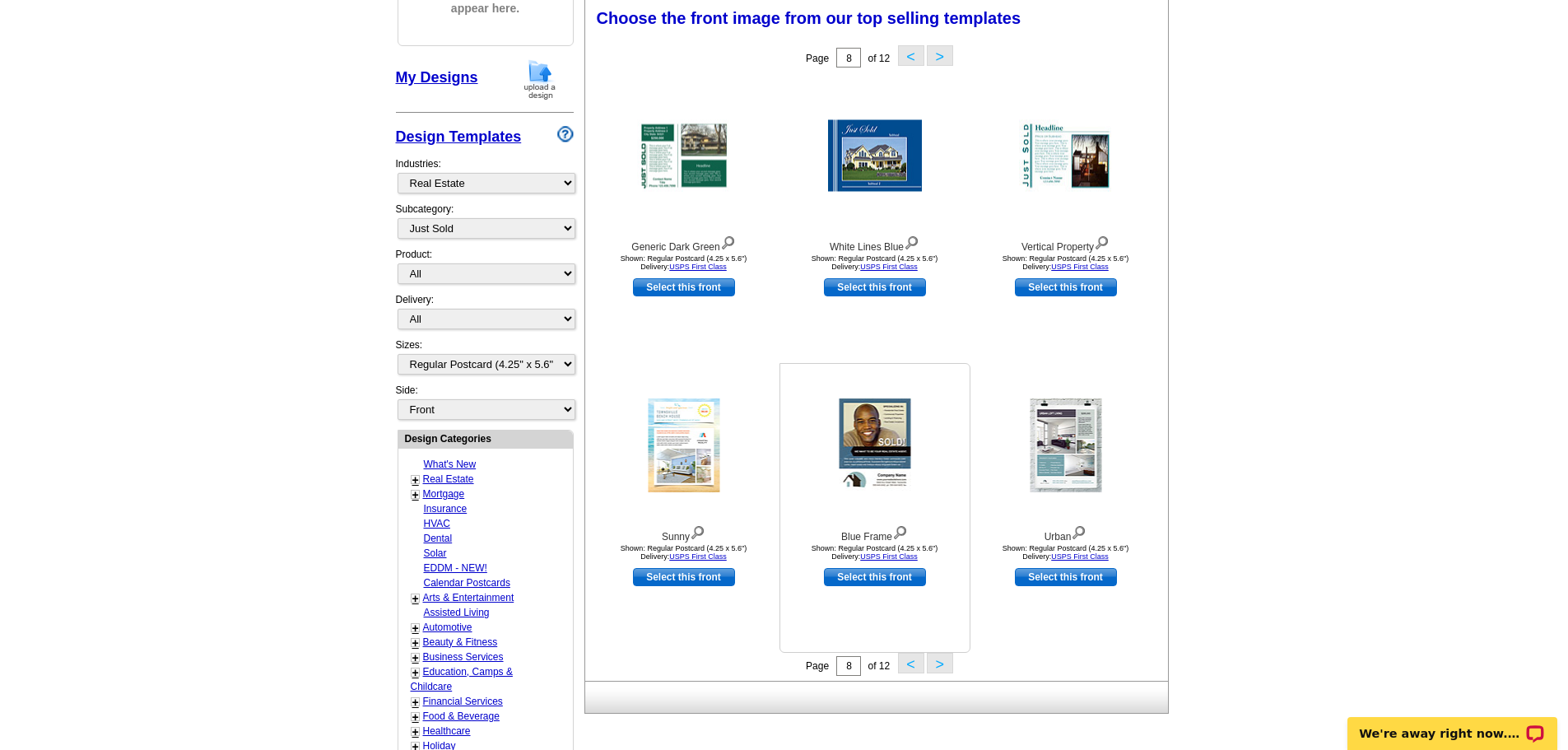
click at [880, 442] on img at bounding box center [874, 445] width 72 height 94
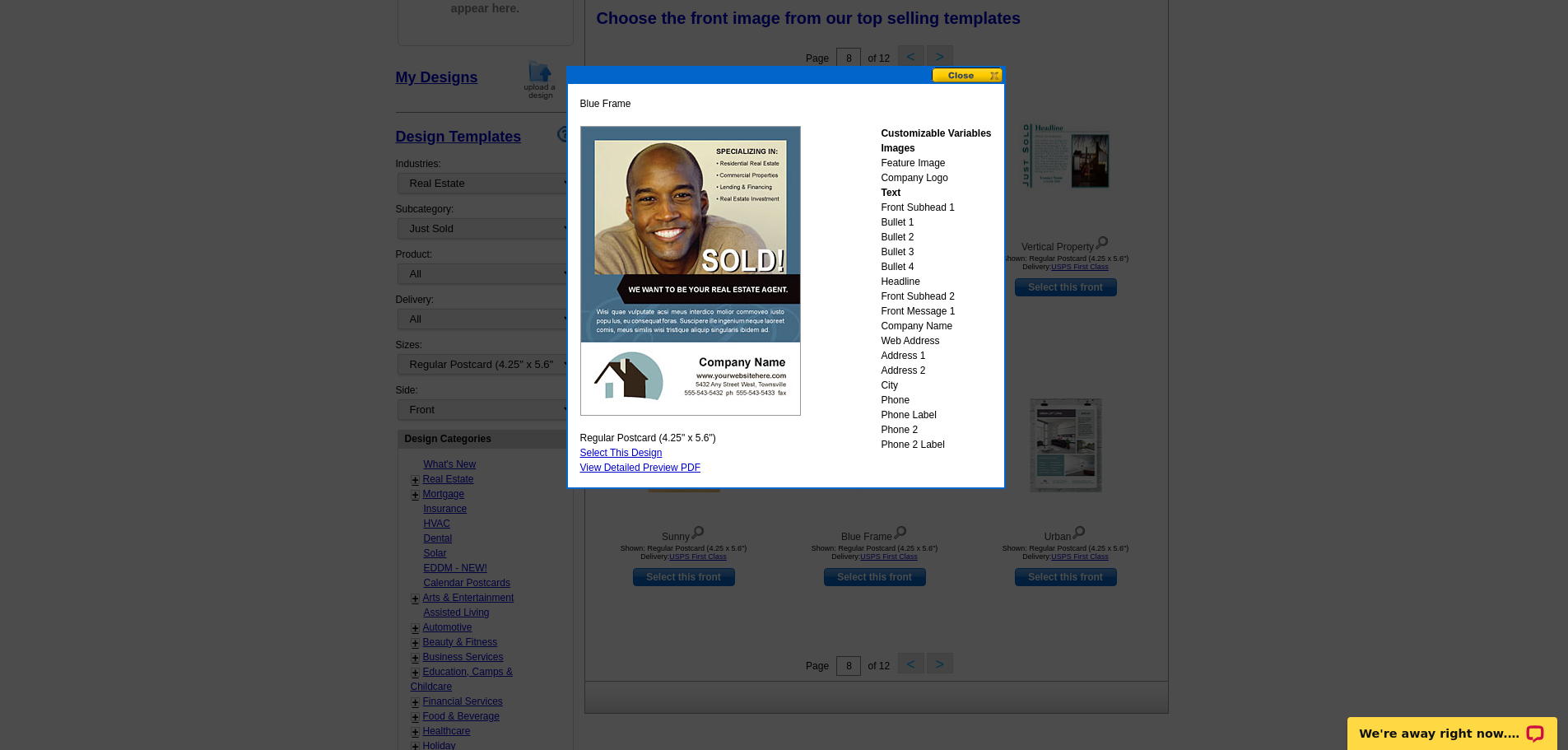
click at [603, 451] on link "Select This Design" at bounding box center [621, 453] width 83 height 12
select select "back"
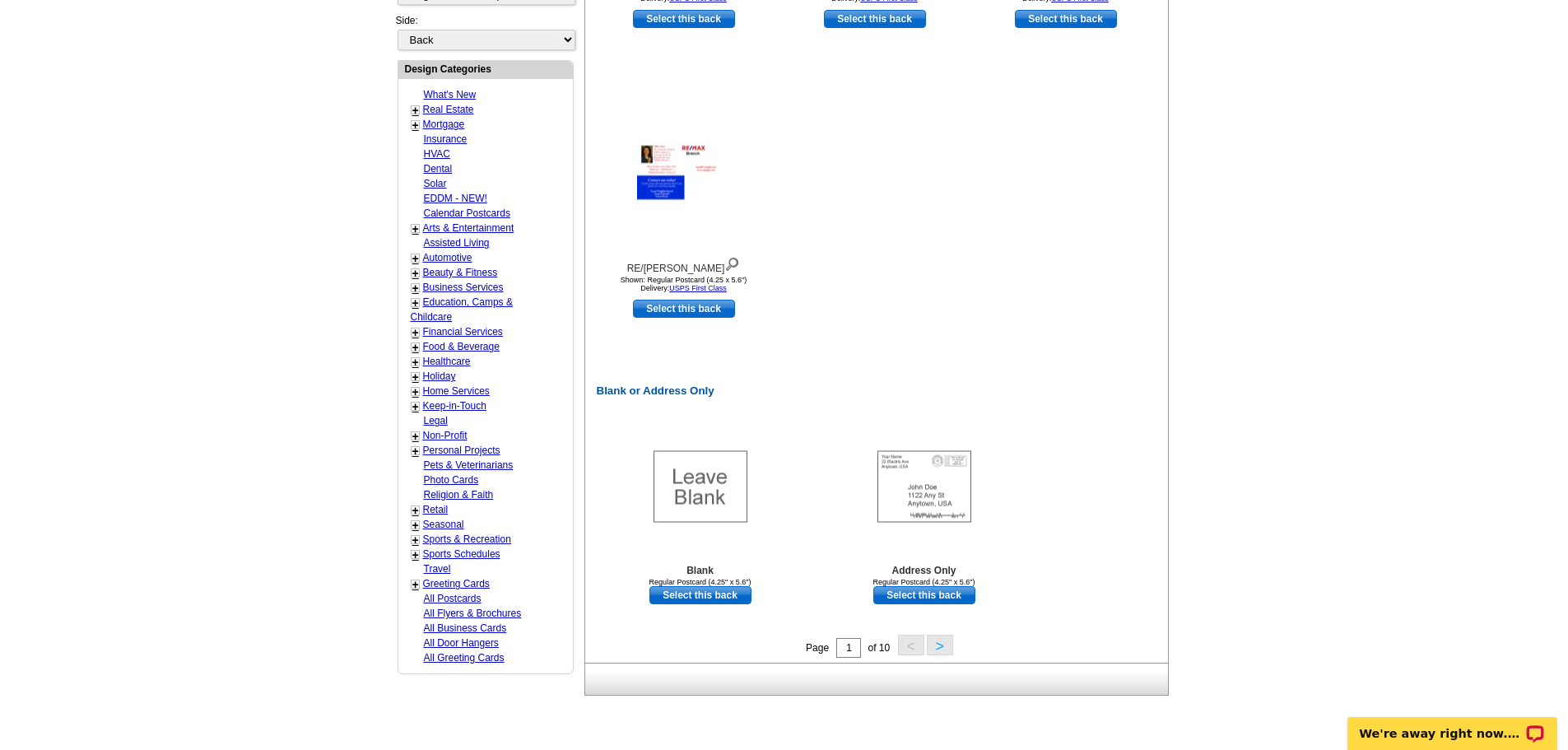
scroll to position [906, 0]
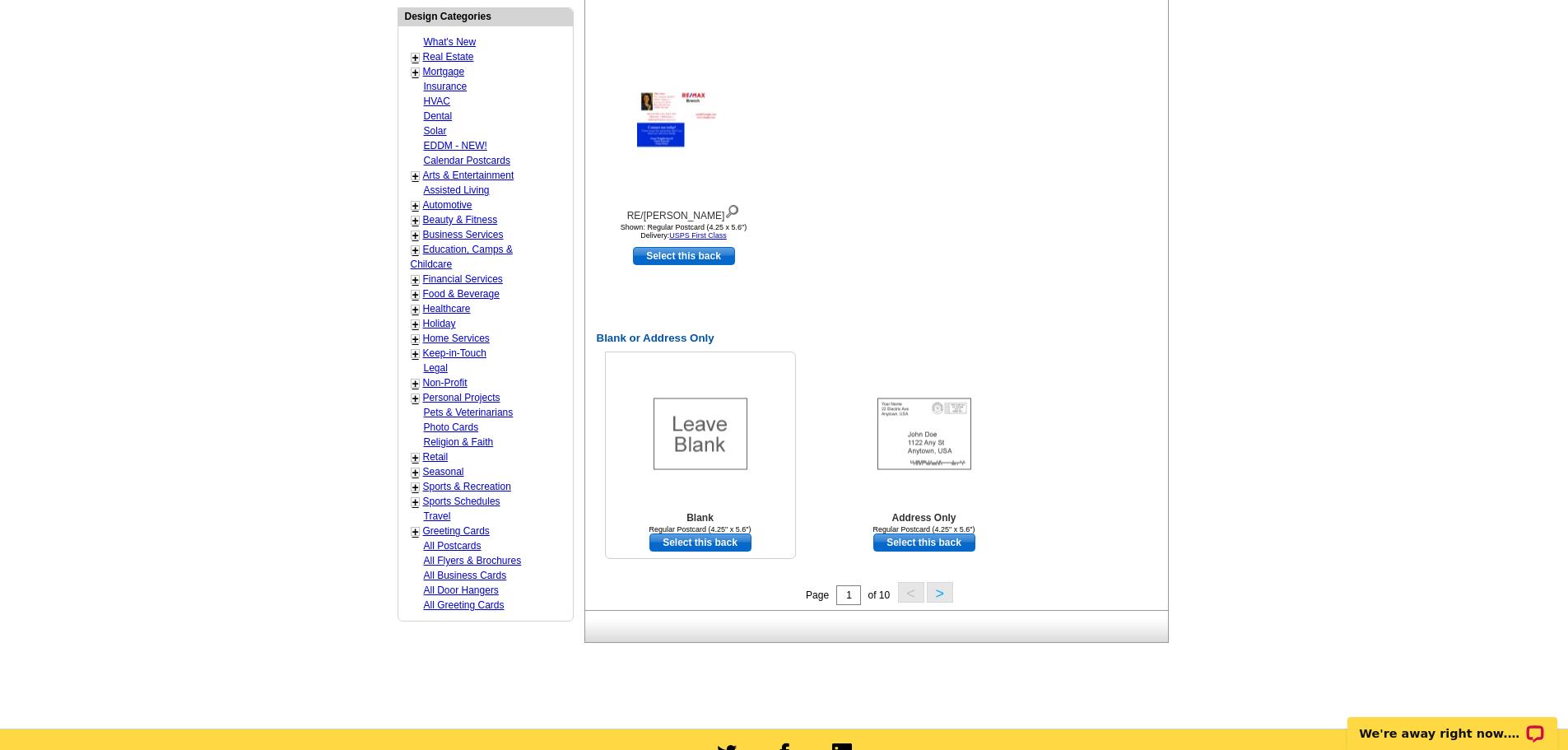
click at [685, 541] on link "Select this back" at bounding box center [700, 542] width 102 height 18
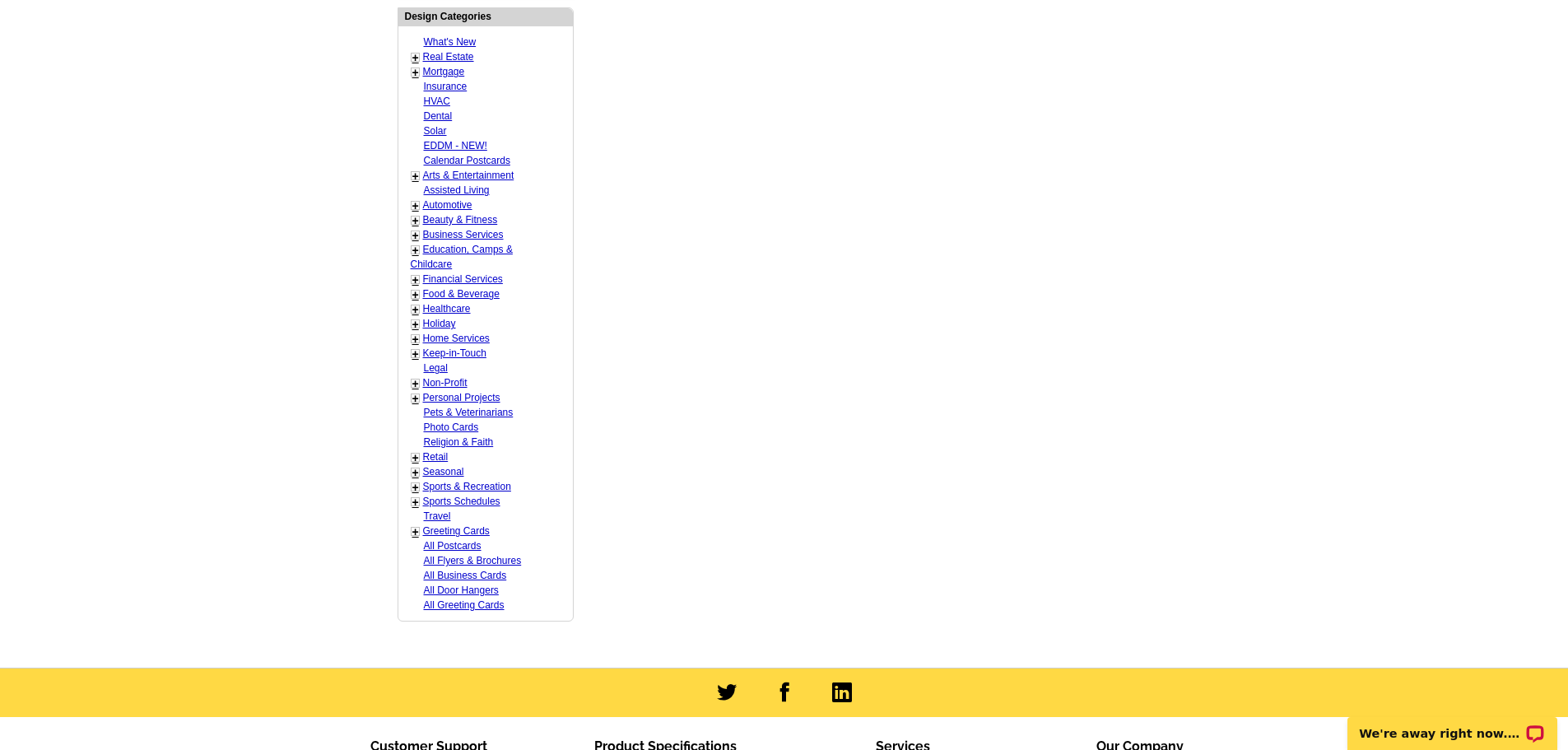
scroll to position [0, 0]
